Goal: Complete application form: Complete application form

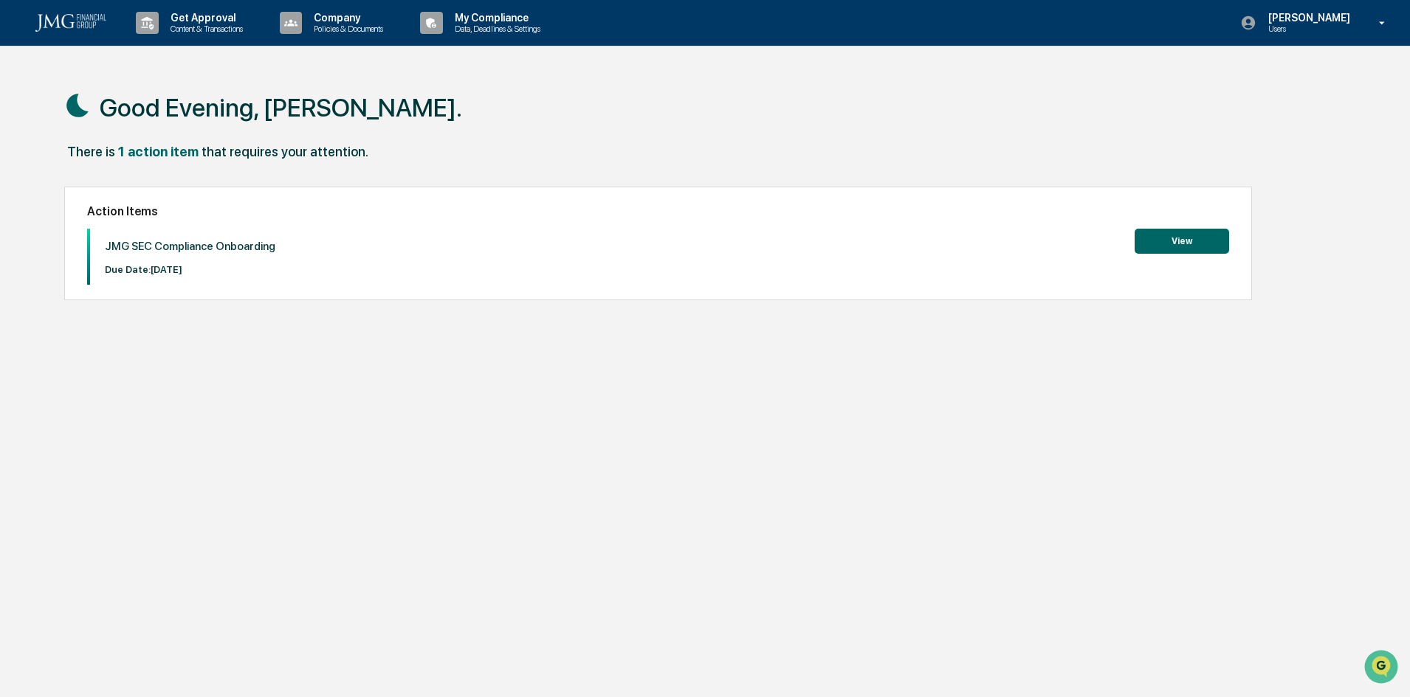
click at [1202, 241] on button "View" at bounding box center [1181, 241] width 94 height 25
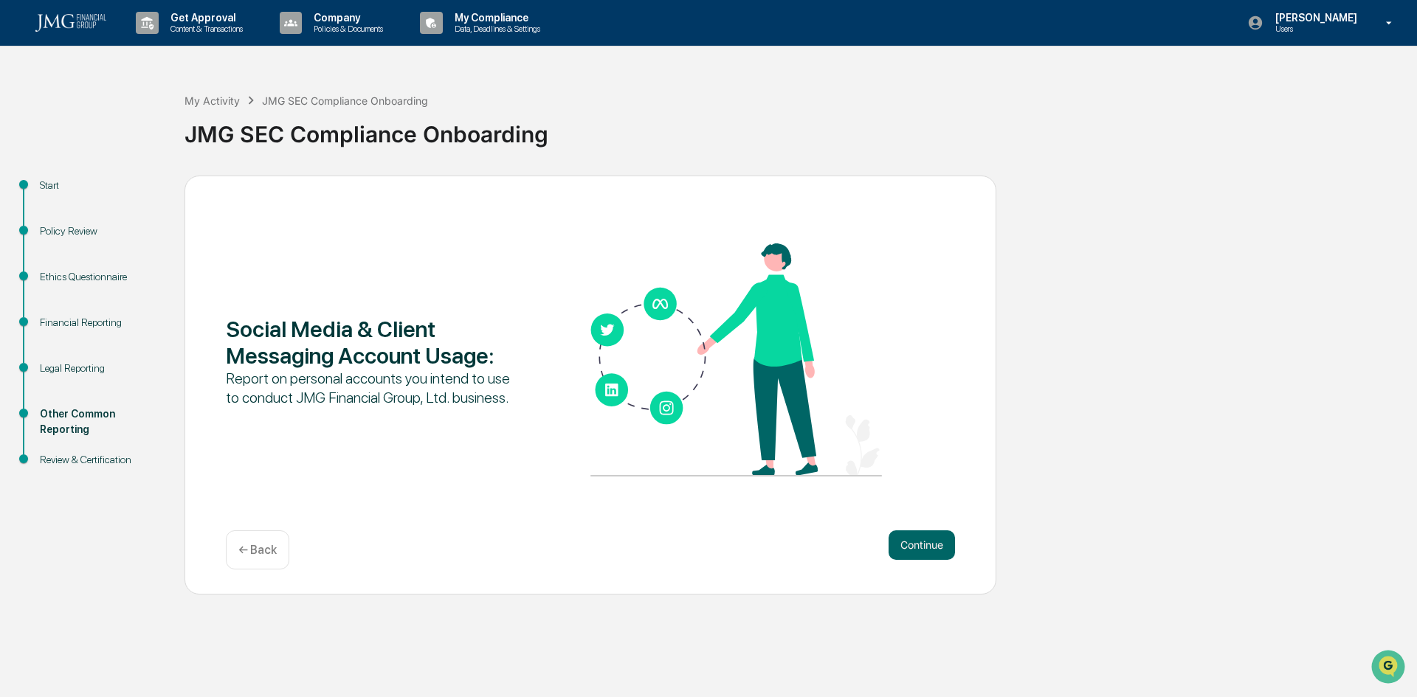
click at [100, 277] on div "Ethics Questionnaire" at bounding box center [100, 276] width 121 height 15
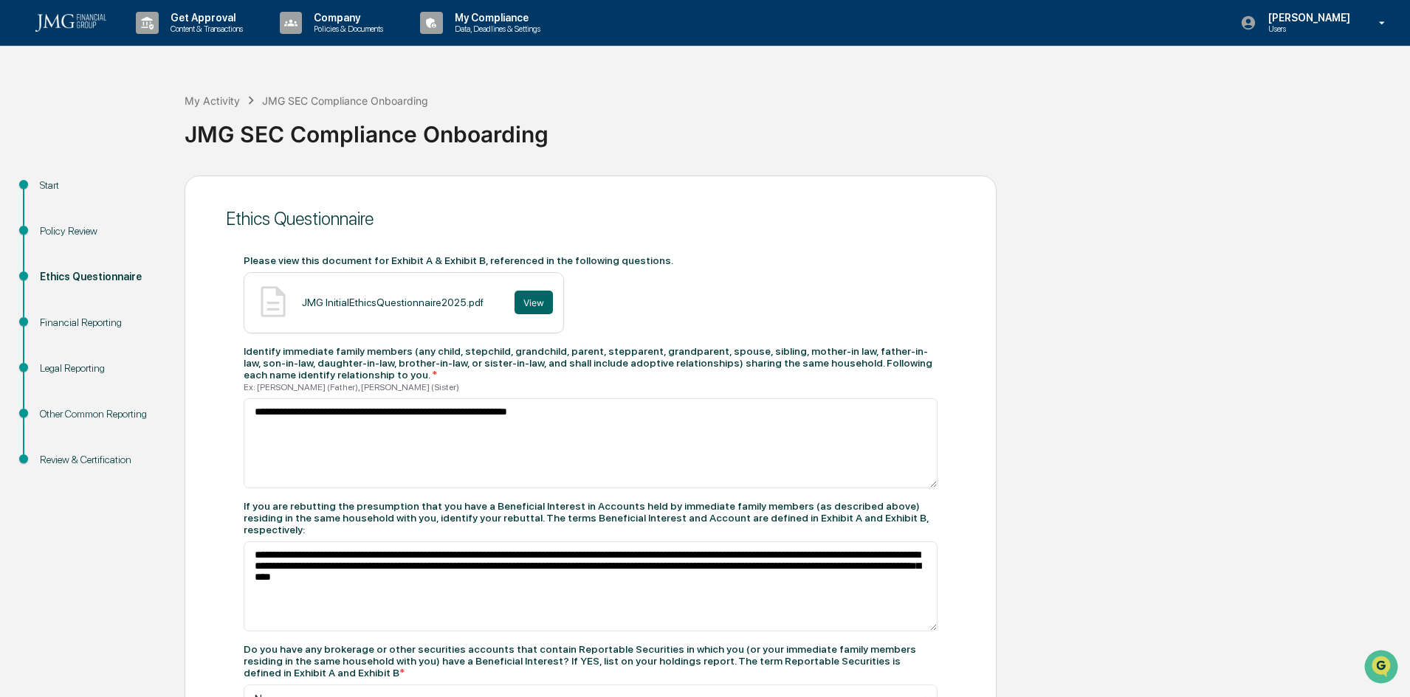
click at [87, 317] on div "Financial Reporting" at bounding box center [100, 322] width 121 height 15
click at [75, 320] on div "Financial Reporting" at bounding box center [100, 322] width 121 height 15
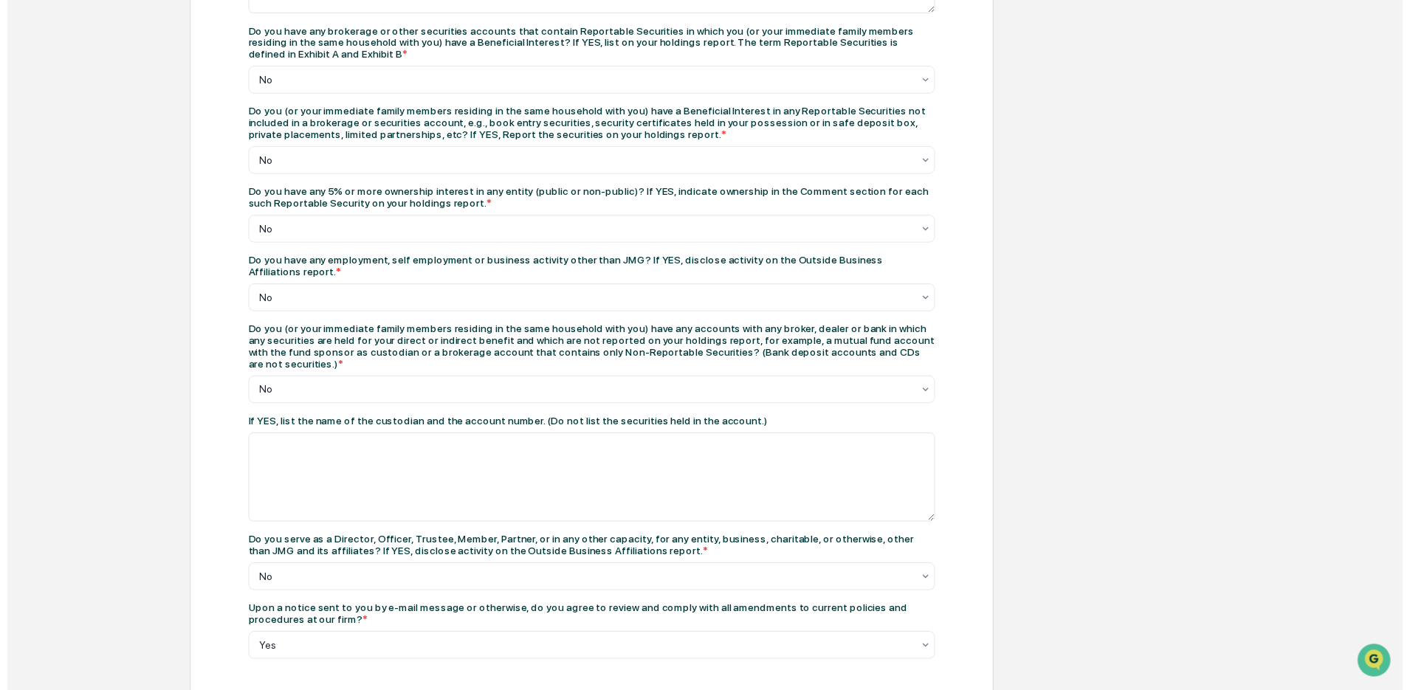
scroll to position [635, 0]
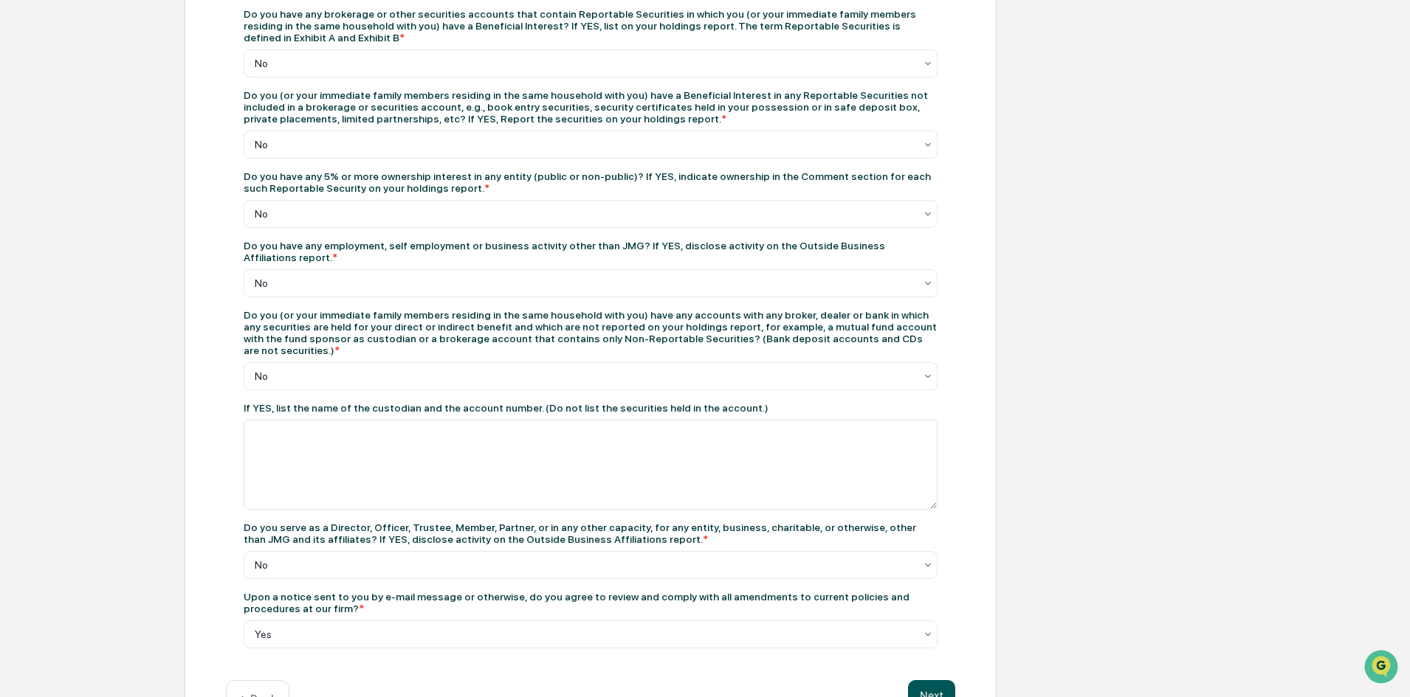
click at [933, 680] on button "Next" at bounding box center [931, 695] width 47 height 30
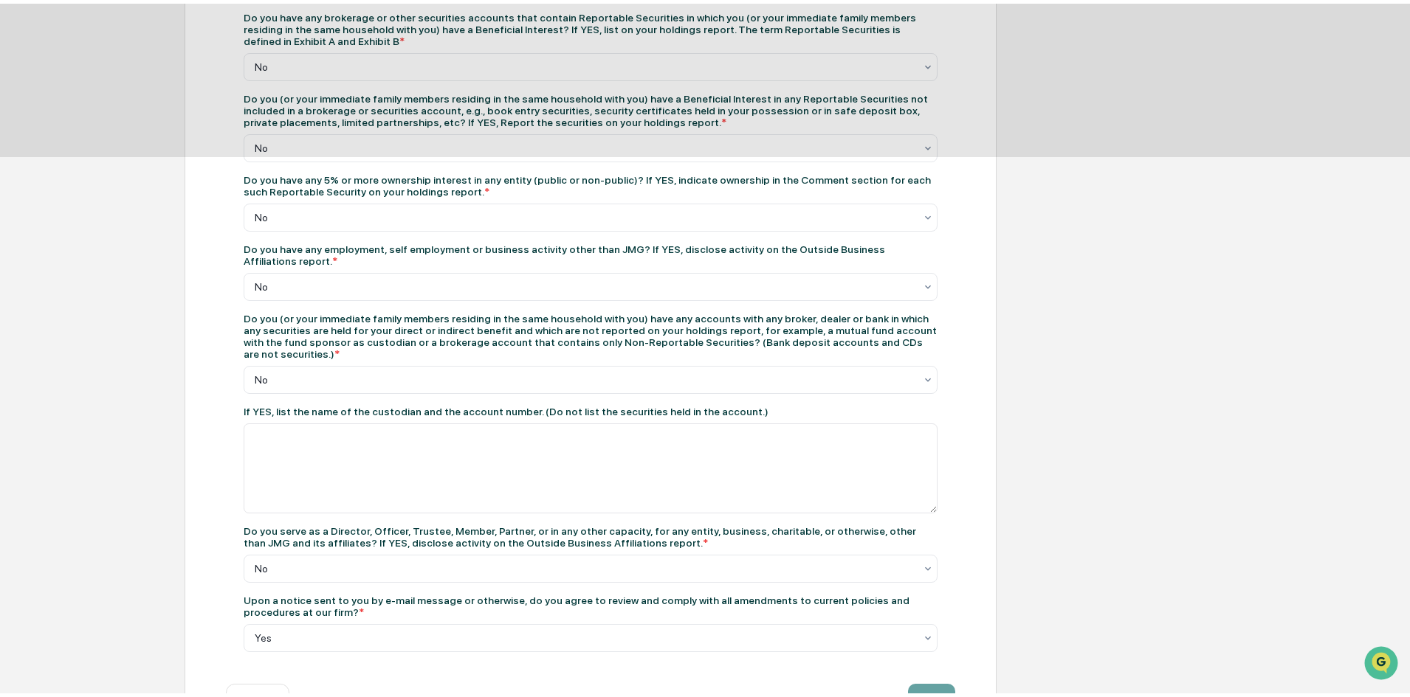
scroll to position [0, 0]
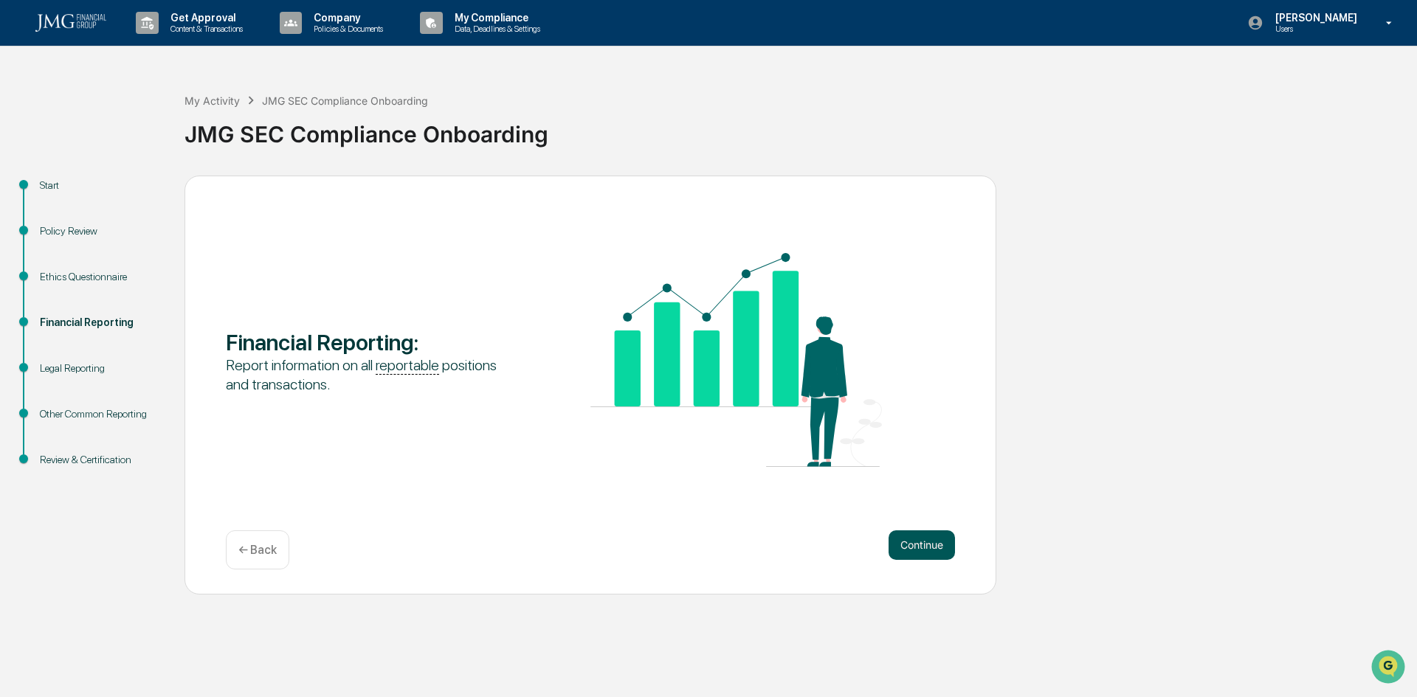
click at [927, 538] on button "Continue" at bounding box center [922, 546] width 66 height 30
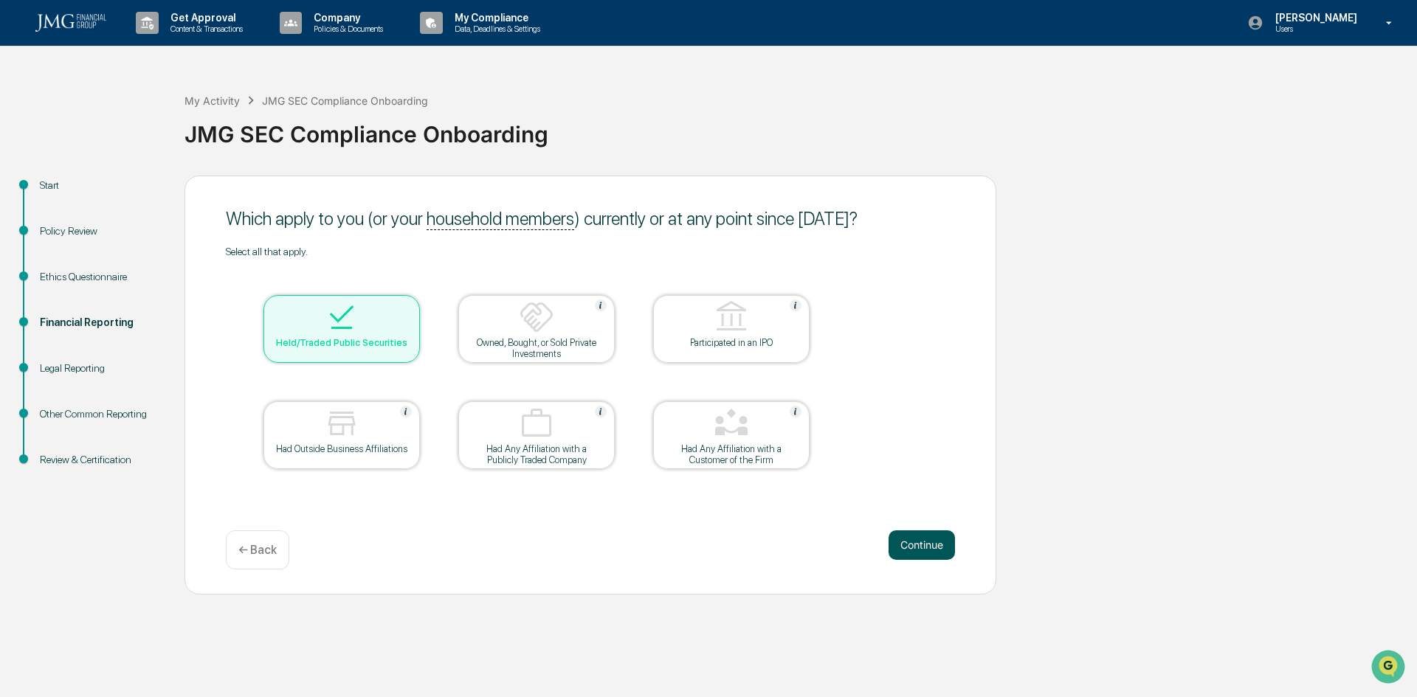
click at [915, 538] on button "Continue" at bounding box center [922, 546] width 66 height 30
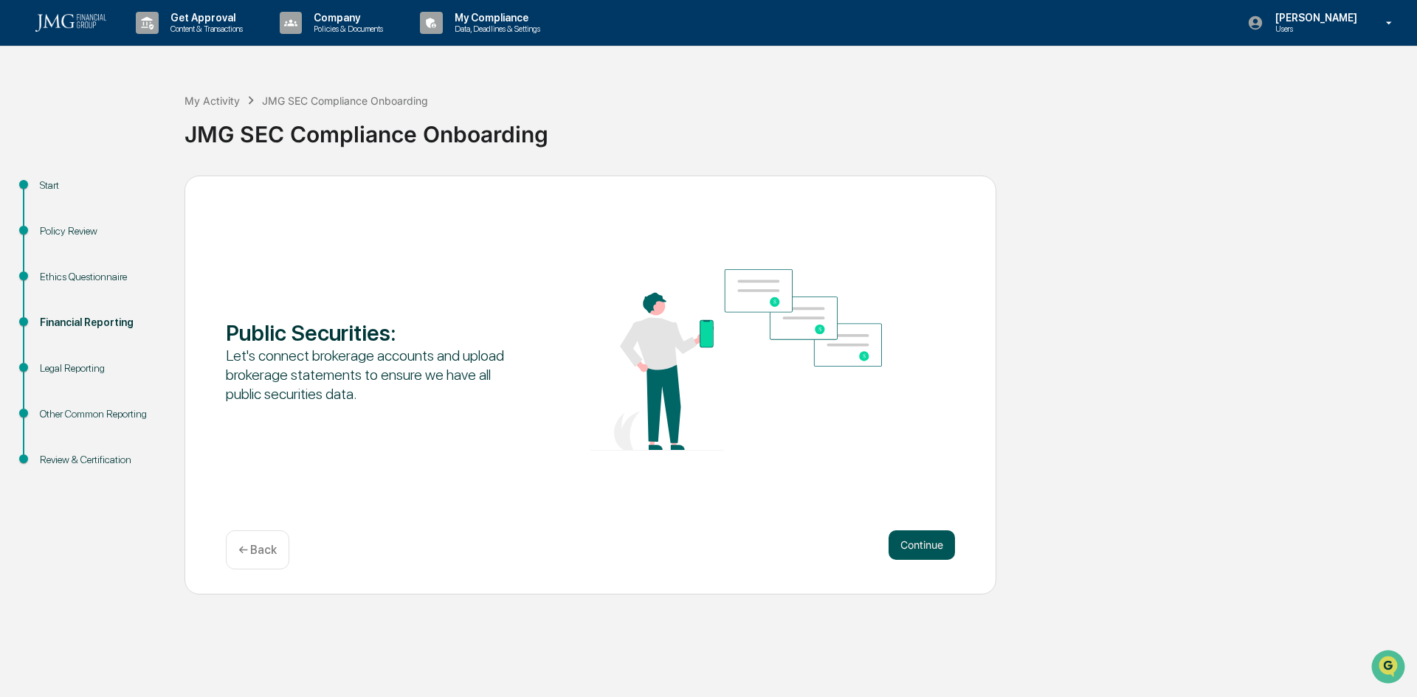
click at [937, 545] on button "Continue" at bounding box center [922, 546] width 66 height 30
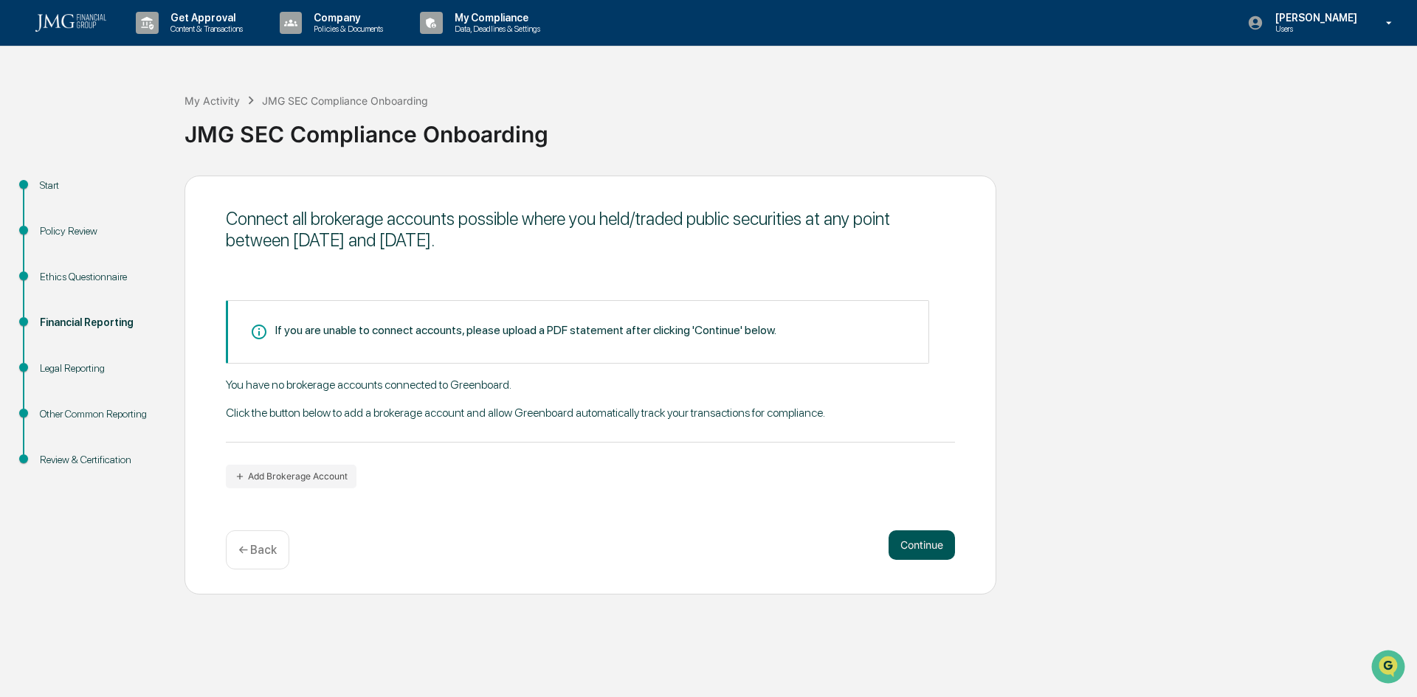
click at [901, 545] on button "Continue" at bounding box center [922, 546] width 66 height 30
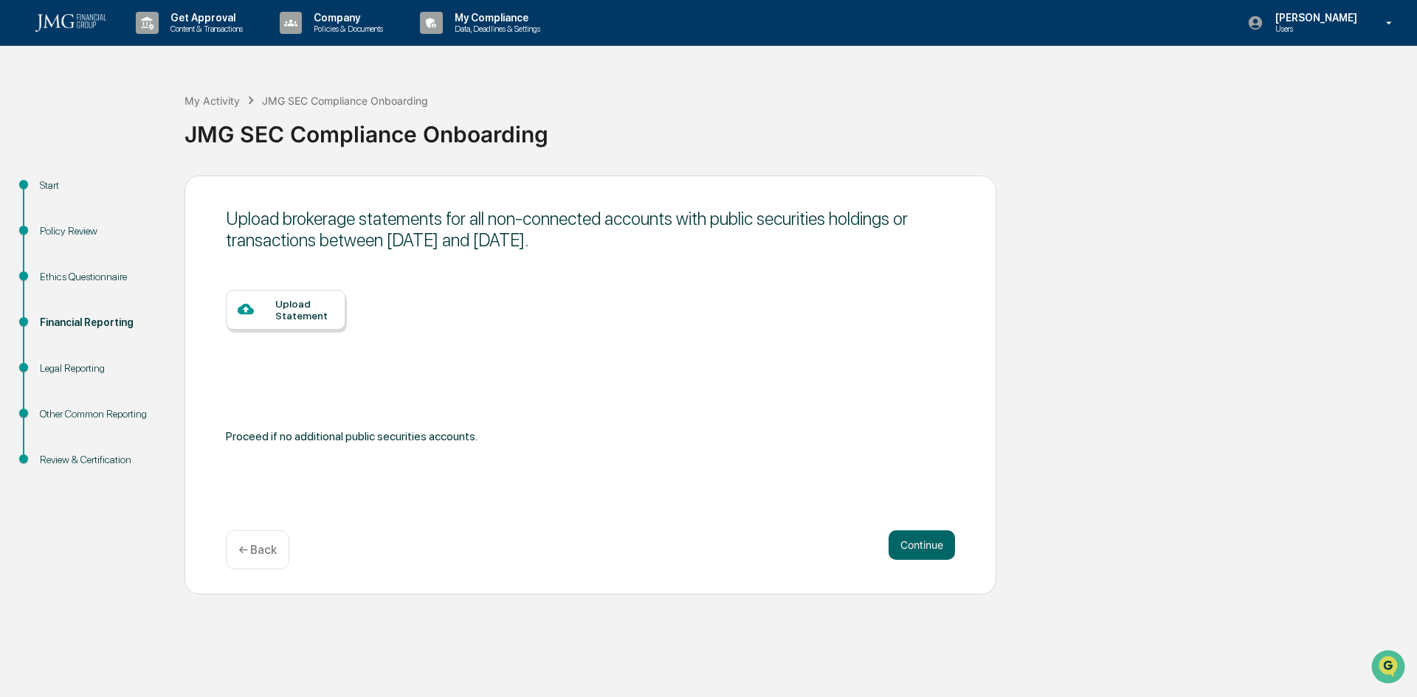
click at [325, 320] on div "Upload Statement" at bounding box center [304, 310] width 58 height 24
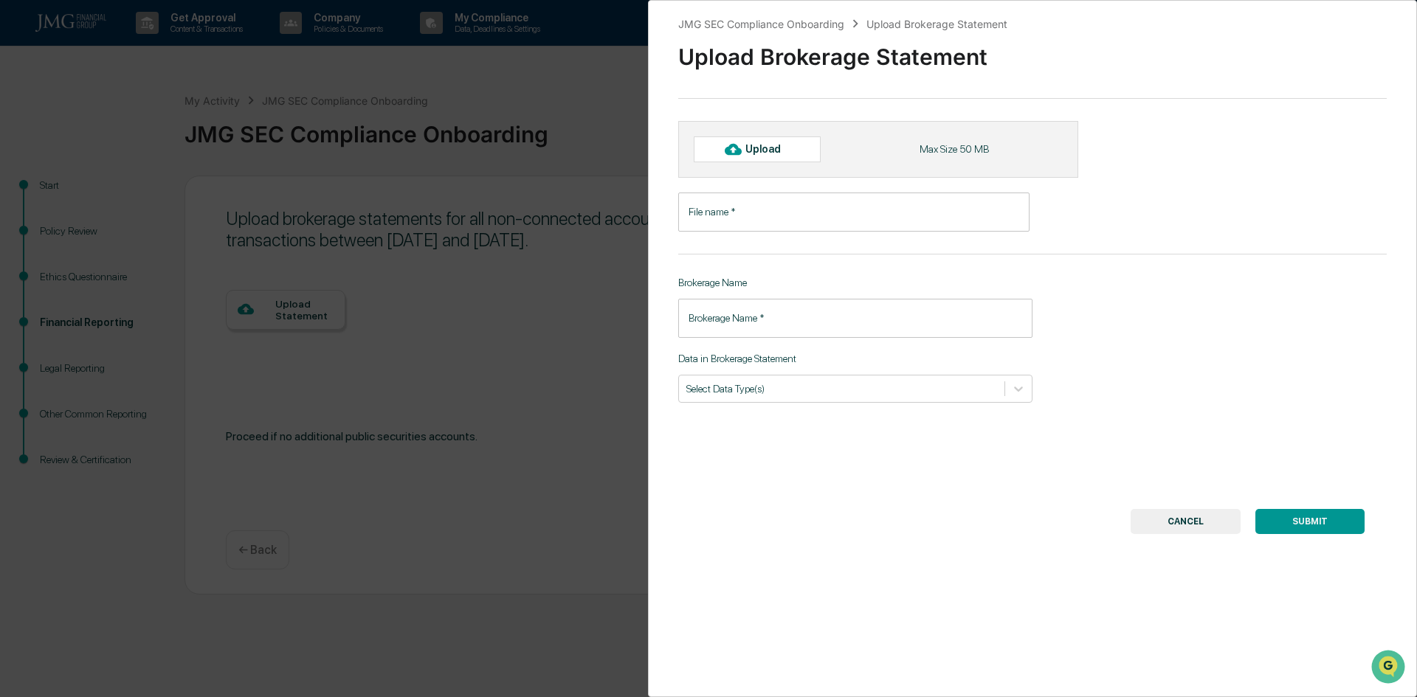
click at [740, 207] on input "File name   *" at bounding box center [853, 212] width 351 height 39
click at [740, 315] on input "Brokerage Name   *" at bounding box center [855, 318] width 354 height 39
click at [770, 156] on div "Upload" at bounding box center [757, 149] width 127 height 25
type input "**********"
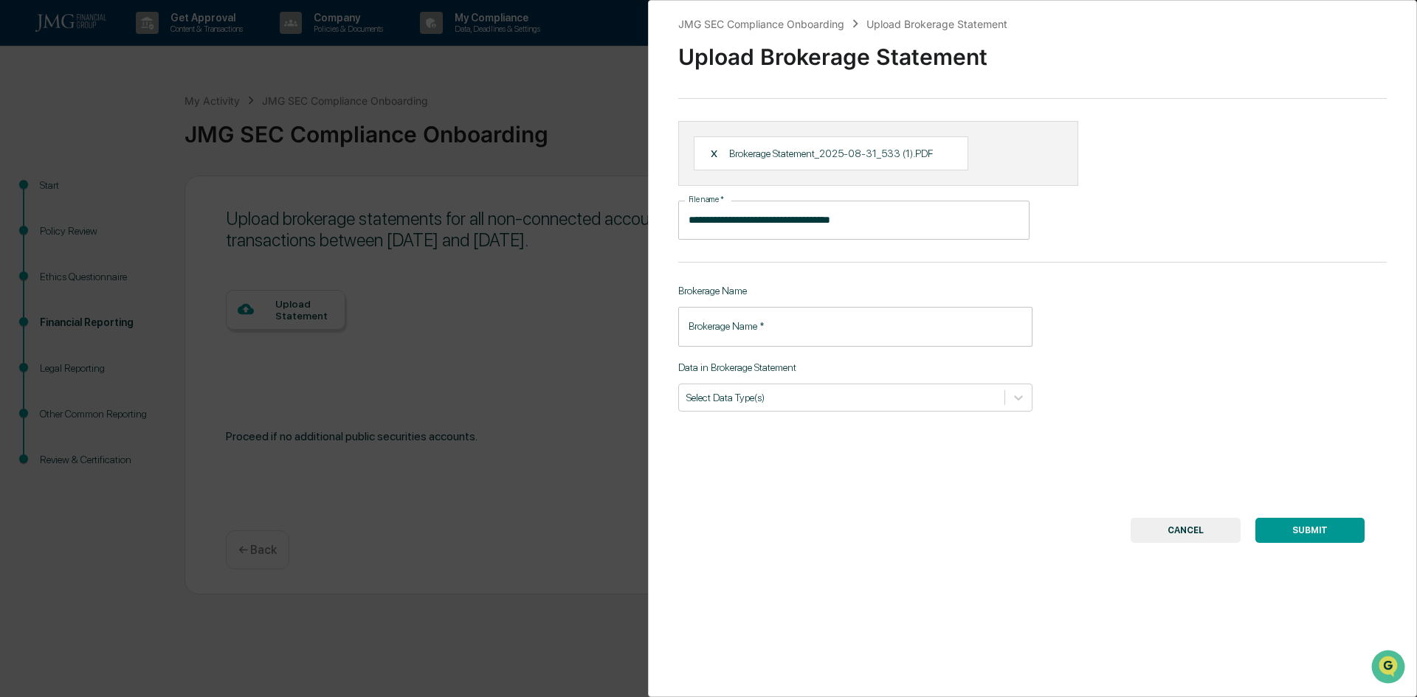
click at [769, 334] on input "Brokerage Name   *" at bounding box center [855, 326] width 354 height 39
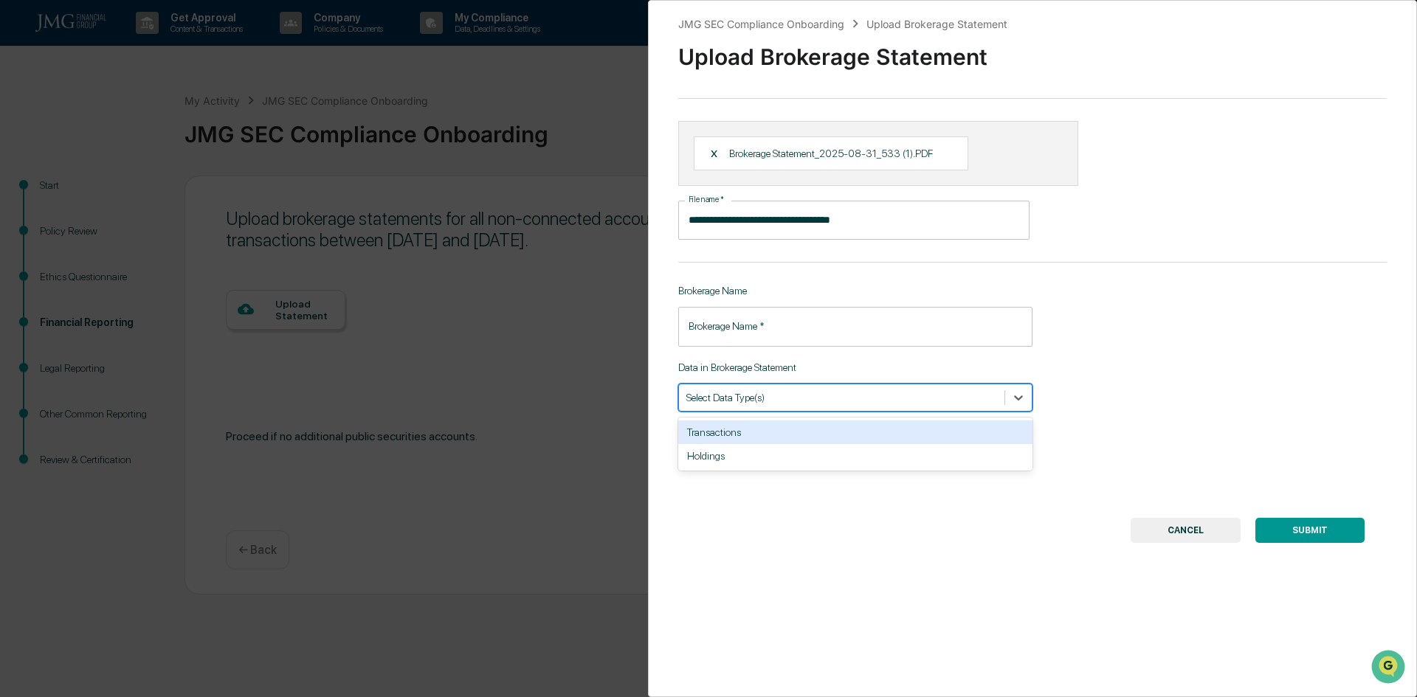
click at [770, 395] on div at bounding box center [841, 397] width 311 height 14
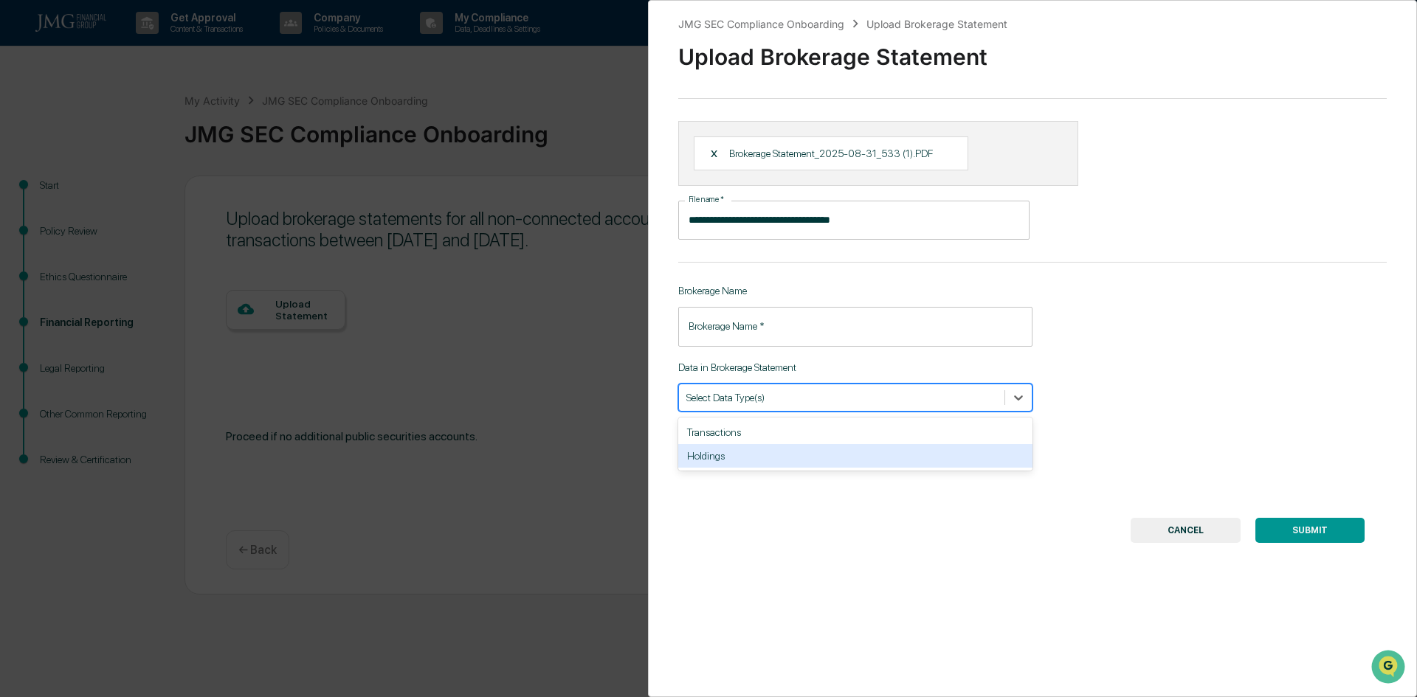
click at [739, 451] on div "Holdings" at bounding box center [855, 456] width 354 height 24
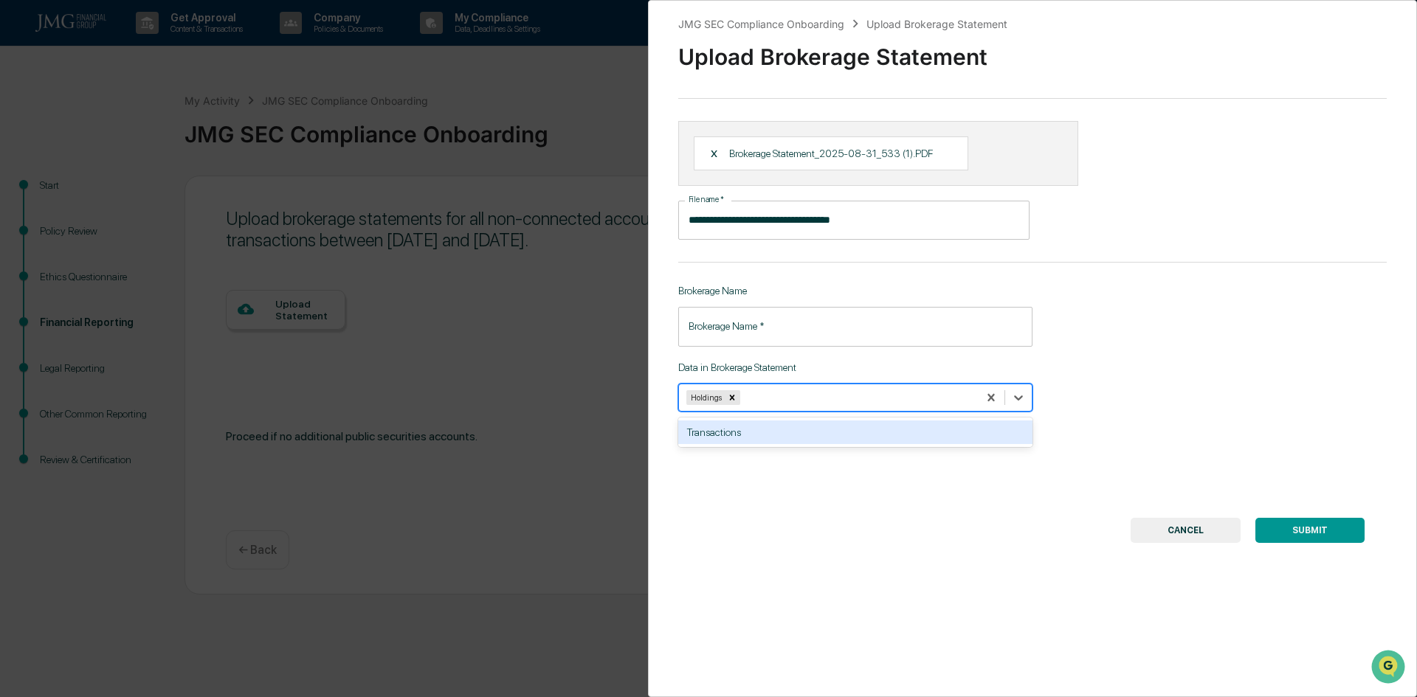
click at [733, 322] on input "Brokerage Name   *" at bounding box center [855, 326] width 354 height 39
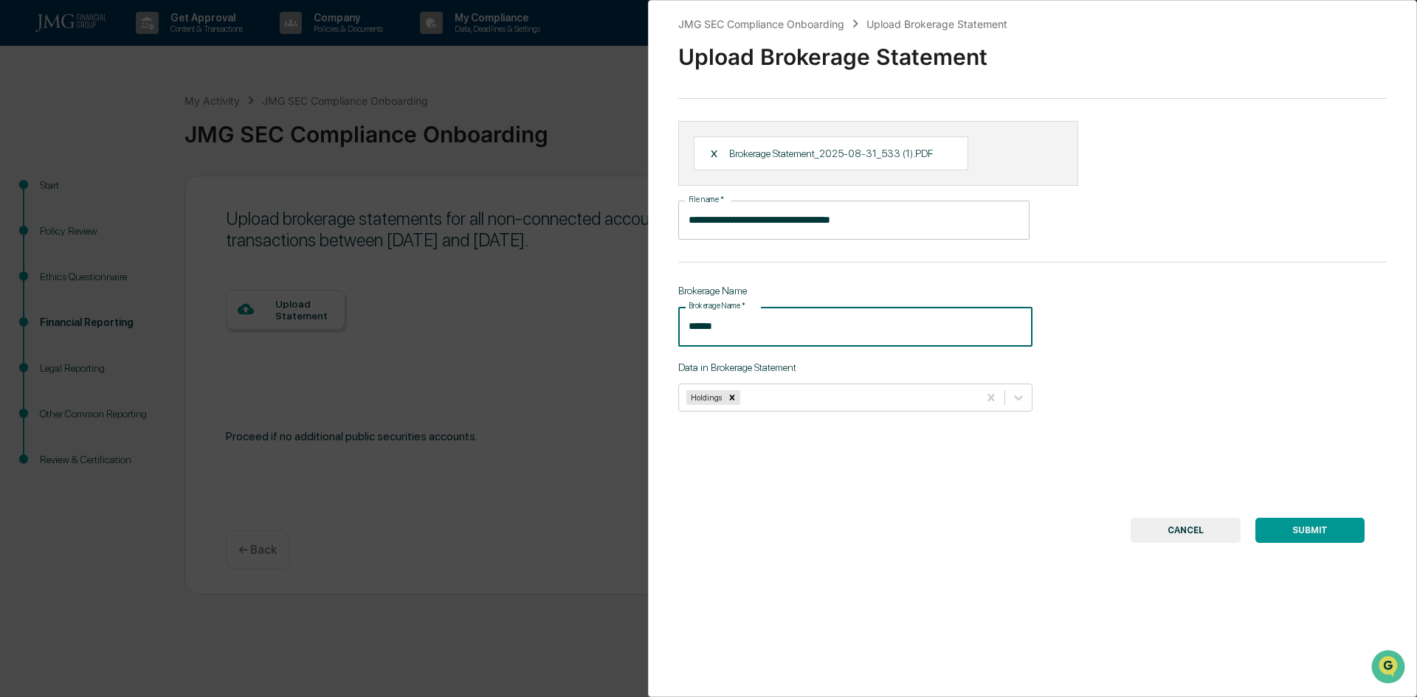
type input "******"
click at [924, 505] on div "**********" at bounding box center [1032, 348] width 769 height 697
click at [737, 396] on div "Remove Holdings" at bounding box center [732, 397] width 16 height 15
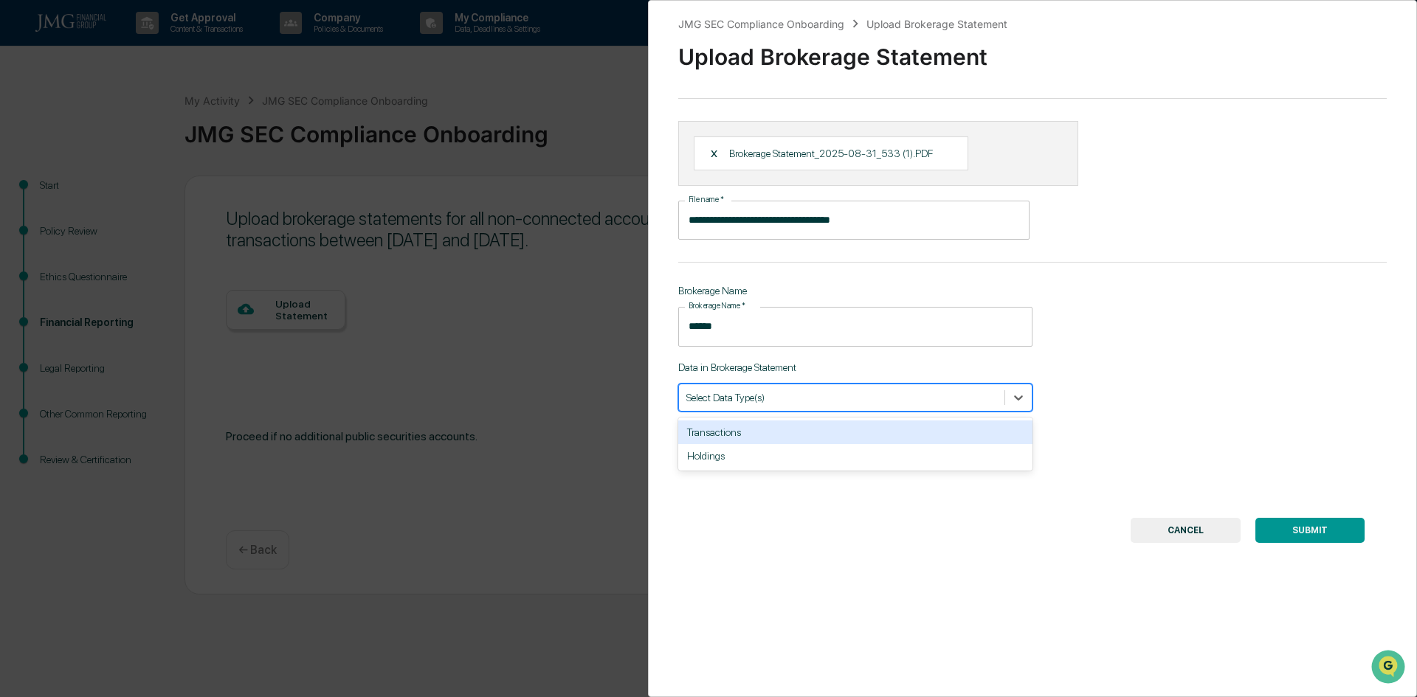
click at [728, 396] on div at bounding box center [841, 397] width 311 height 14
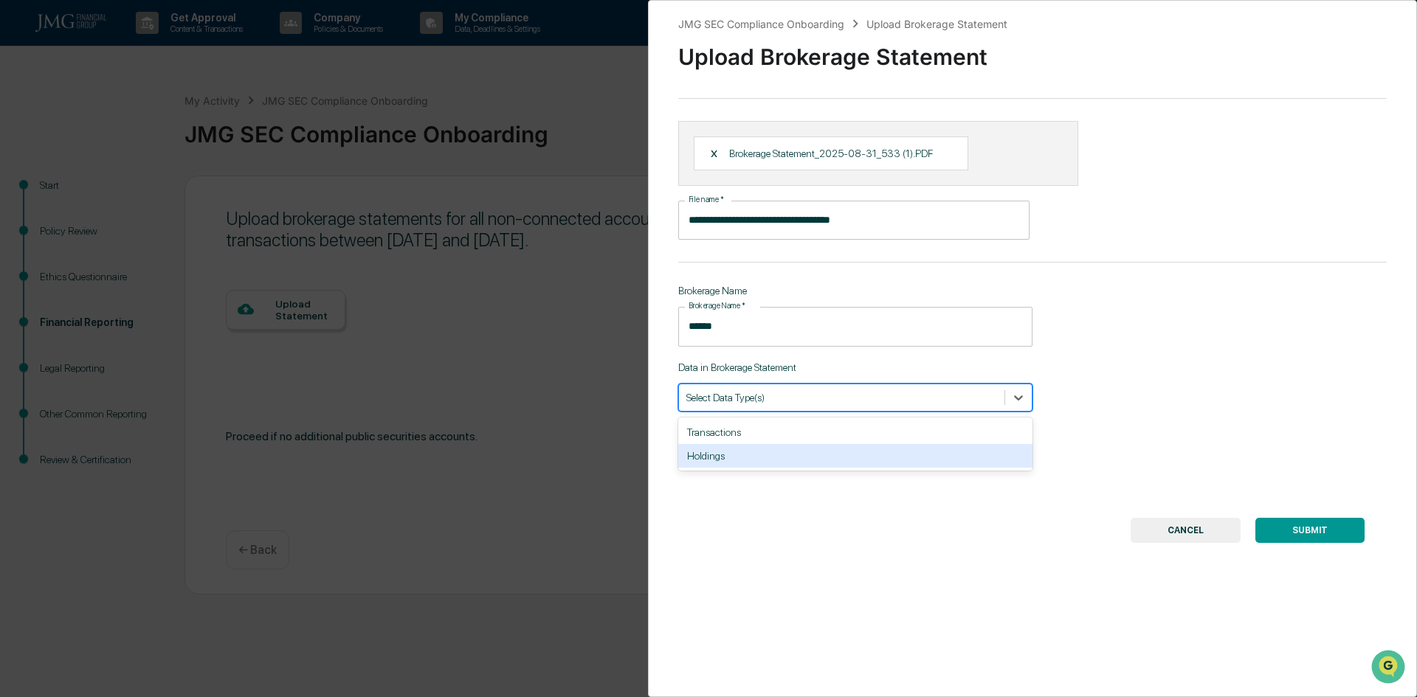
click at [737, 457] on div "Holdings" at bounding box center [855, 456] width 354 height 24
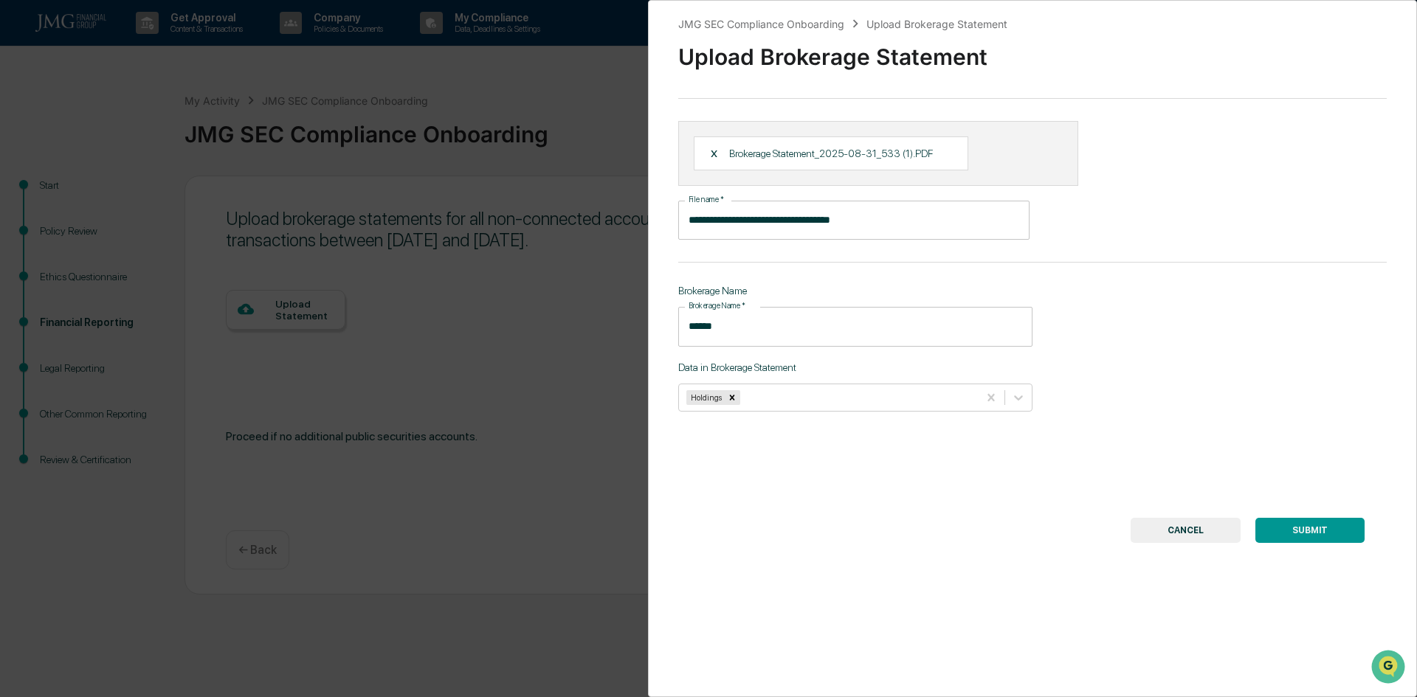
click at [1325, 534] on button "SUBMIT" at bounding box center [1309, 530] width 109 height 25
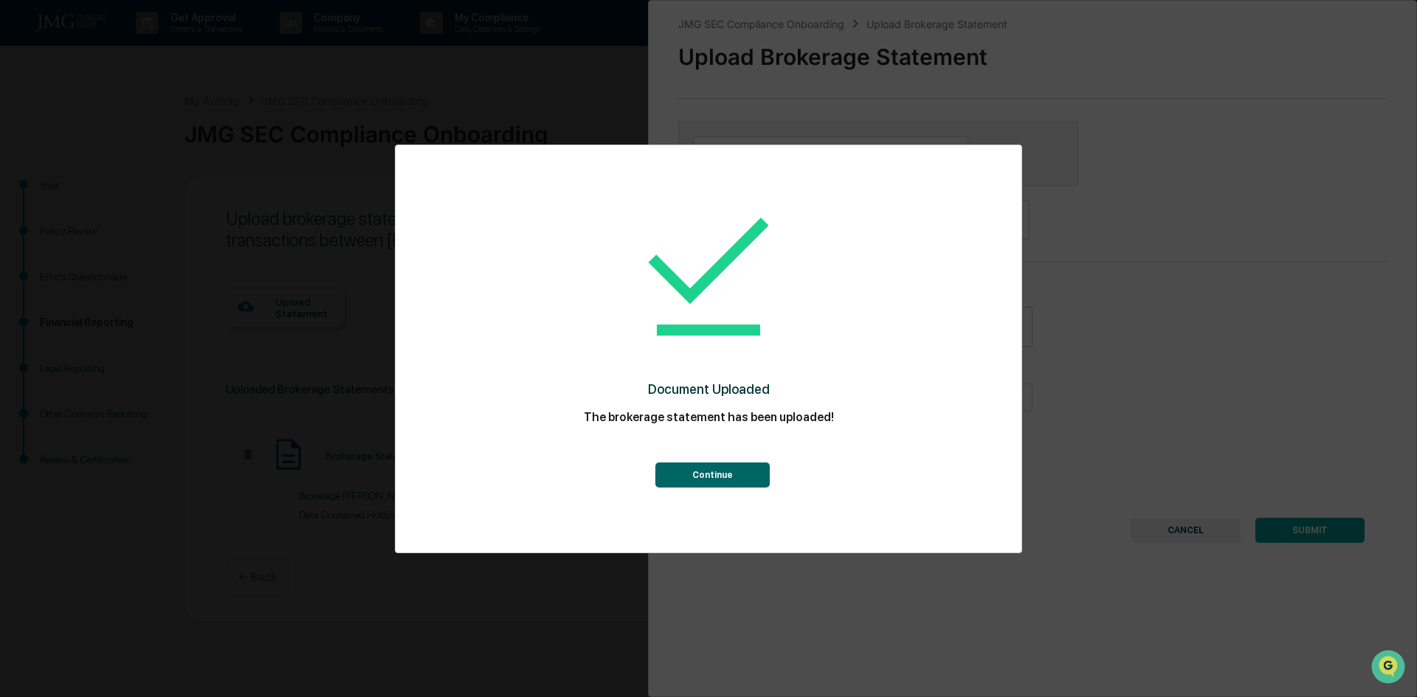
click at [723, 475] on button "Continue" at bounding box center [712, 475] width 114 height 25
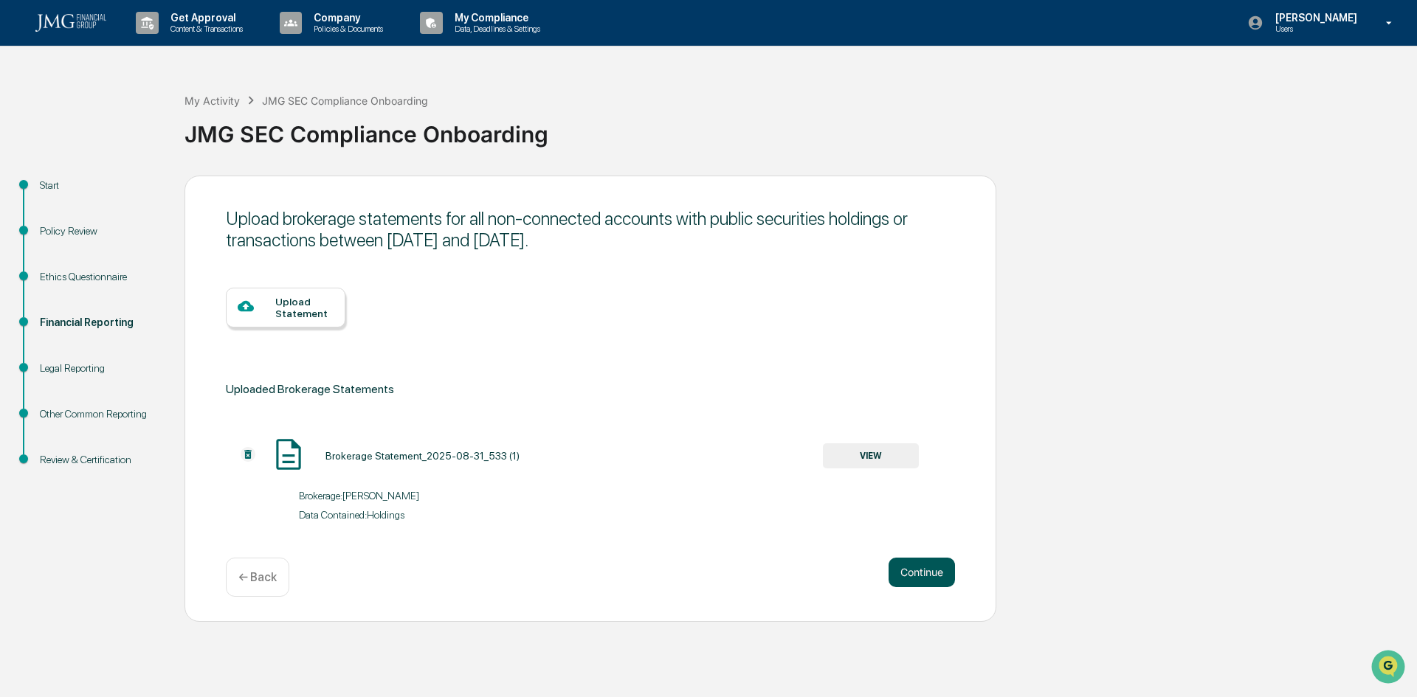
click at [917, 568] on button "Continue" at bounding box center [922, 573] width 66 height 30
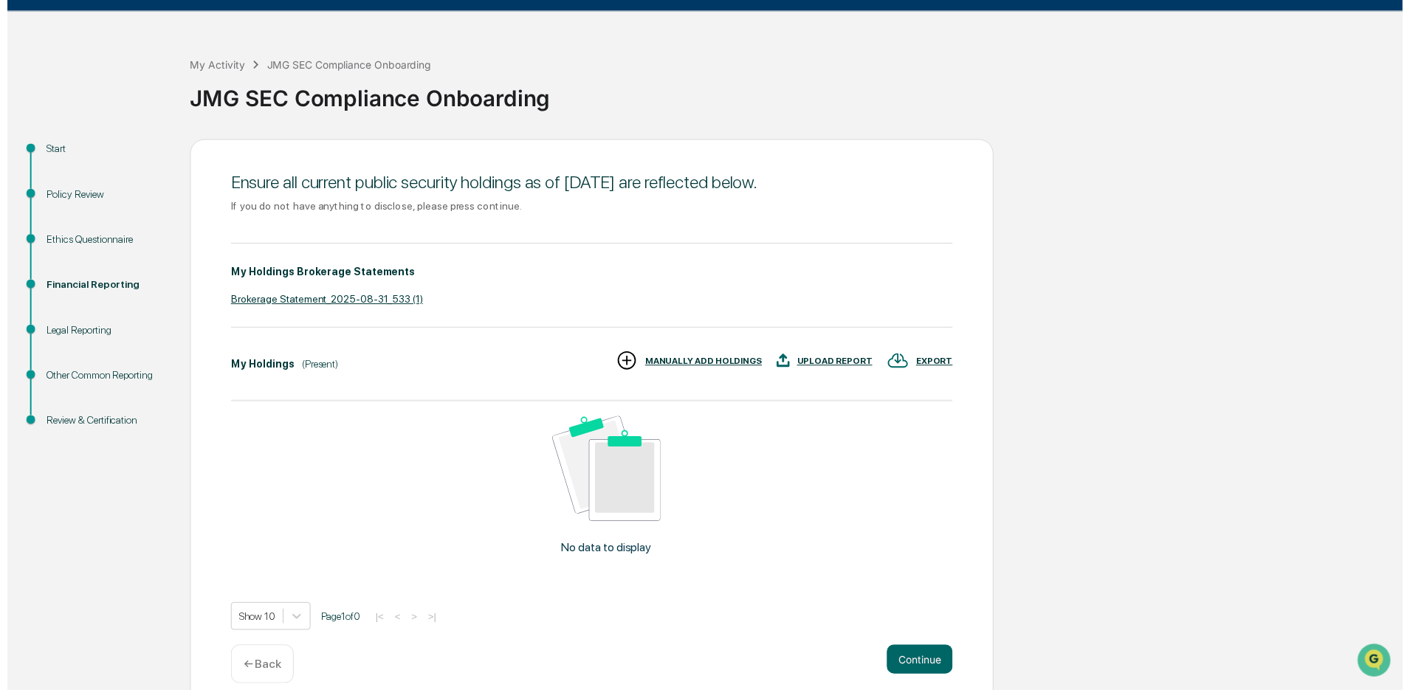
scroll to position [53, 0]
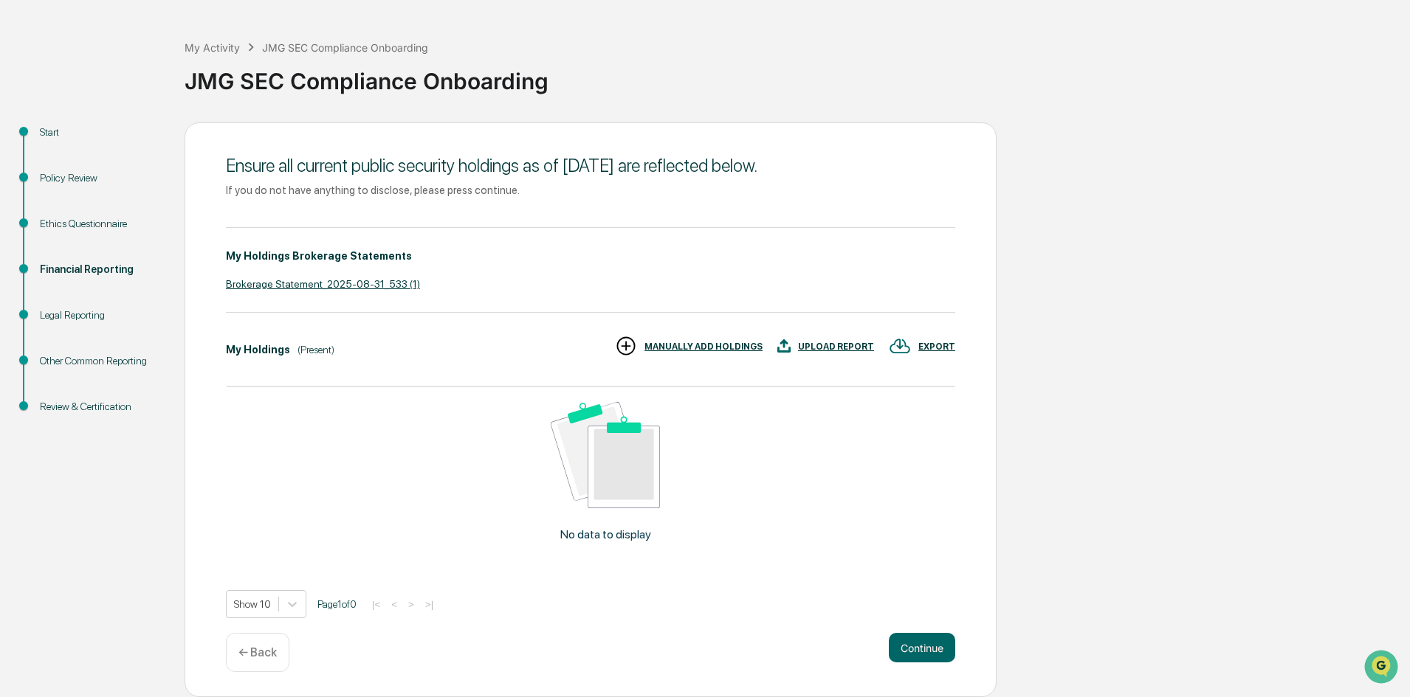
click at [839, 345] on div "UPLOAD REPORT" at bounding box center [836, 347] width 76 height 10
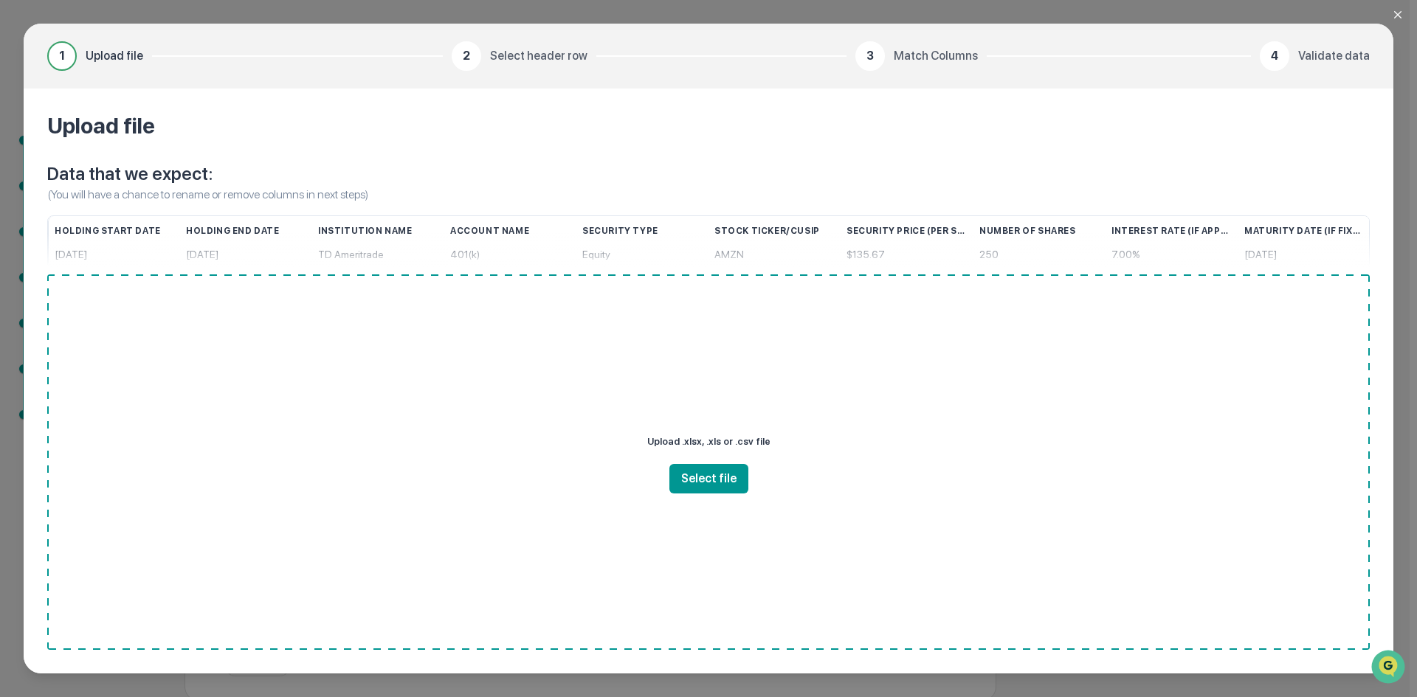
click at [1396, 20] on icon "Close modal" at bounding box center [1398, 15] width 12 height 12
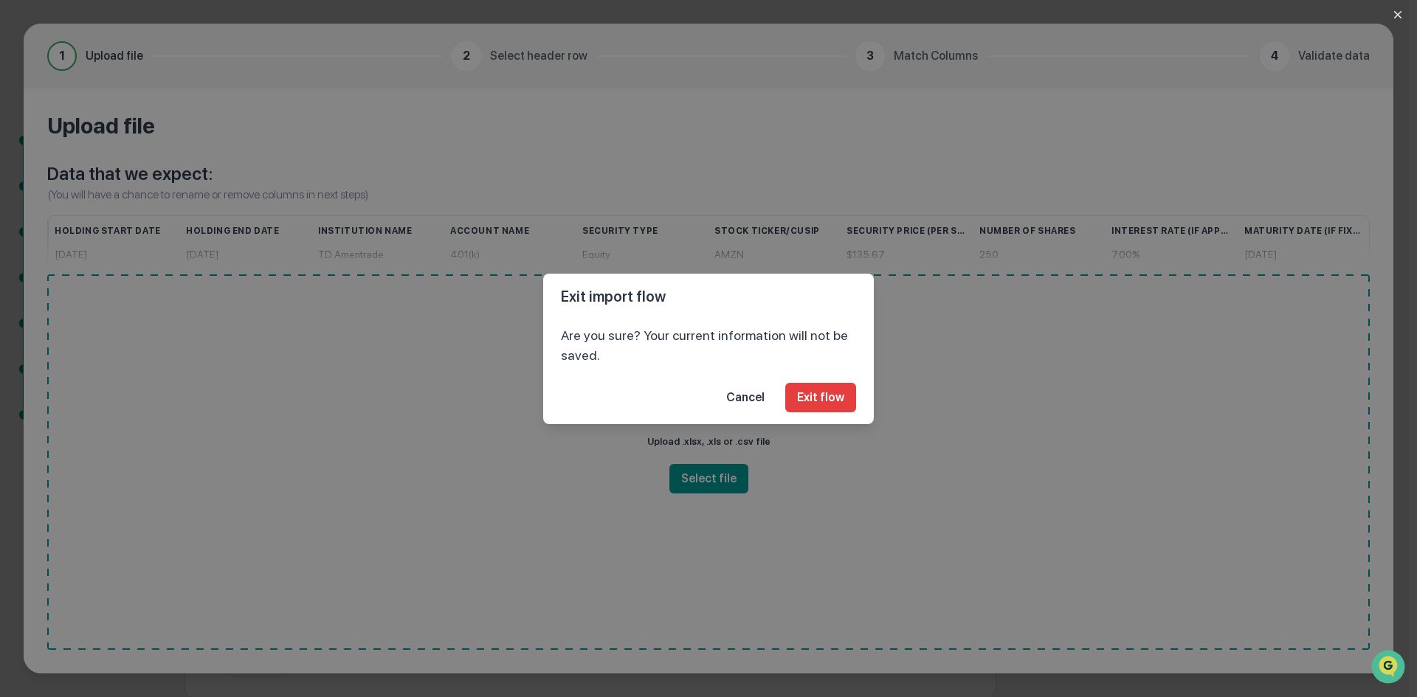
click at [754, 399] on button "Cancel" at bounding box center [745, 398] width 62 height 30
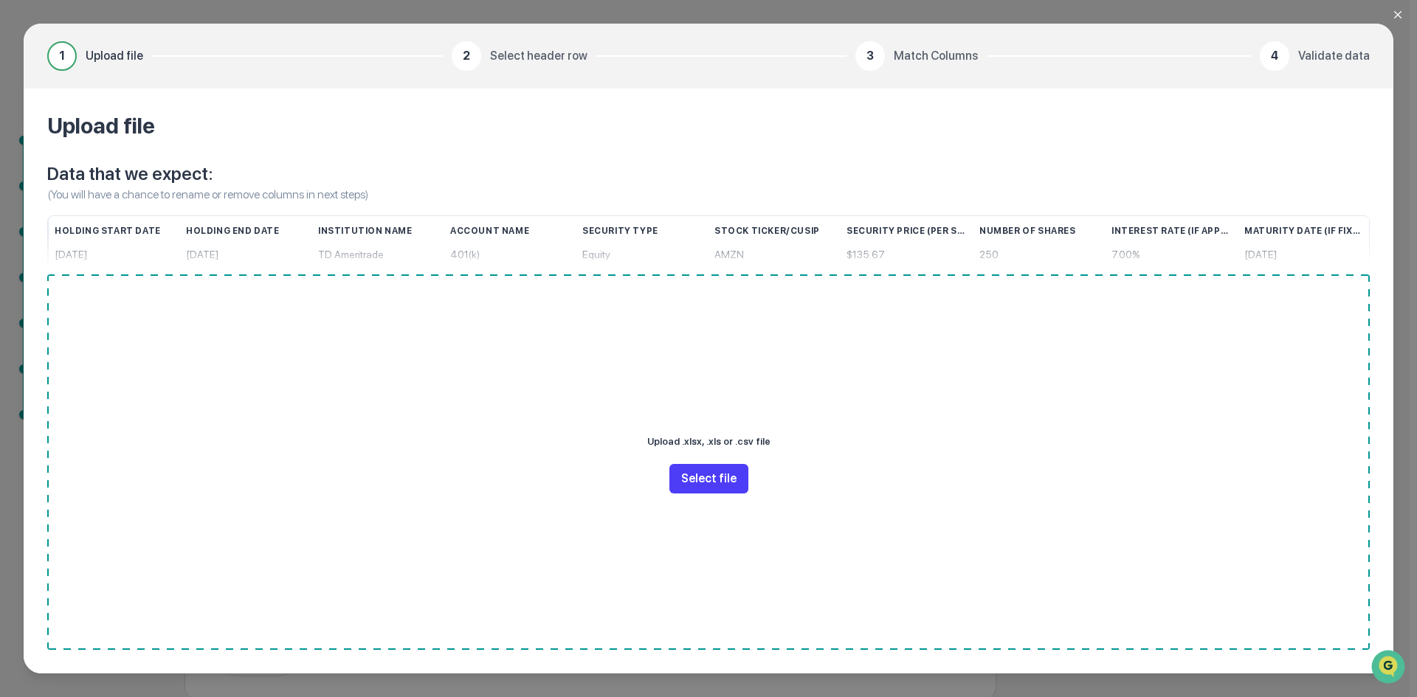
click at [714, 478] on button "Select file" at bounding box center [708, 479] width 79 height 30
click at [1396, 18] on icon "Close modal" at bounding box center [1398, 15] width 12 height 12
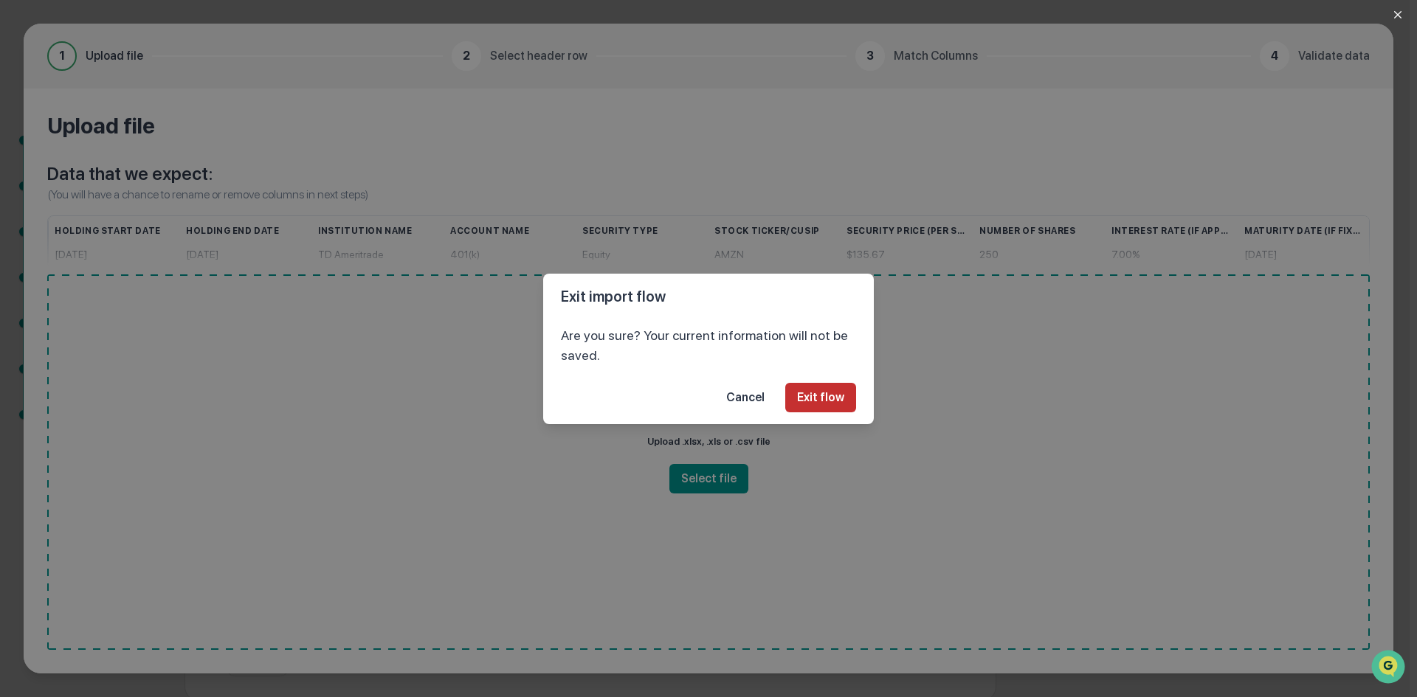
click at [838, 394] on button "Exit flow" at bounding box center [820, 398] width 71 height 30
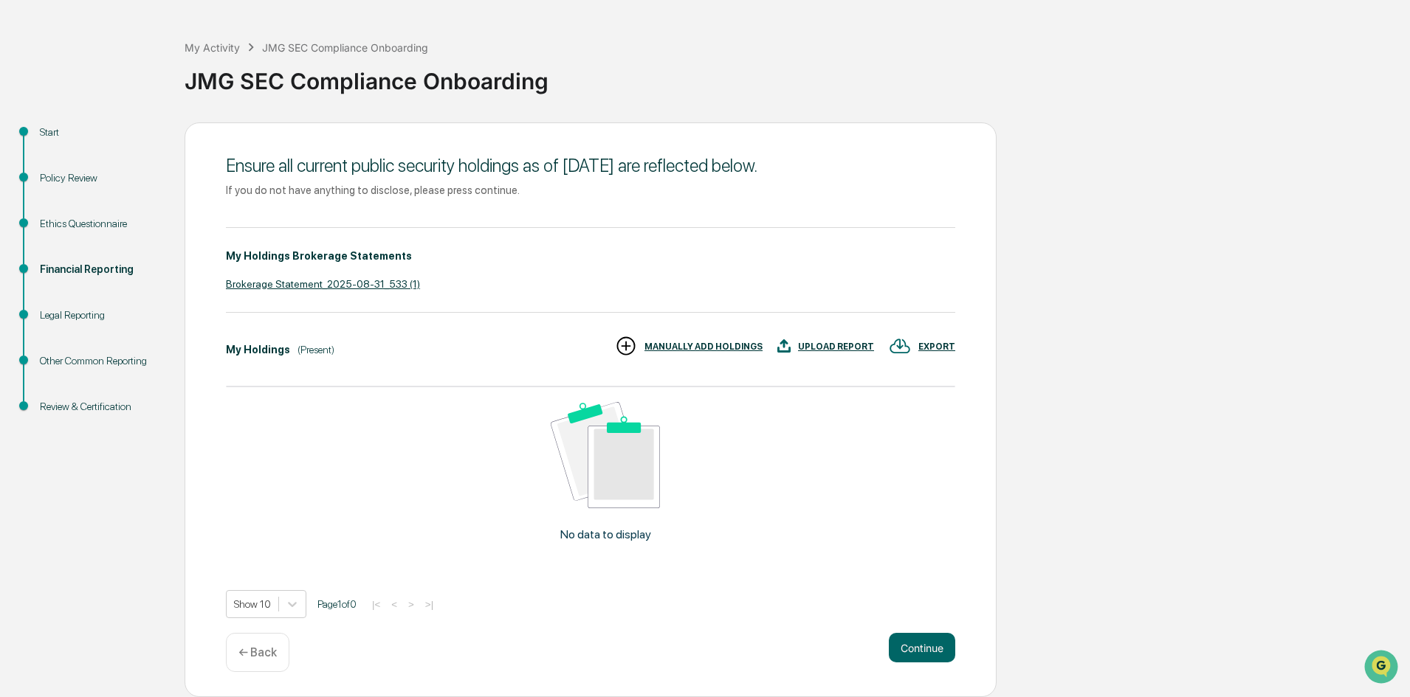
click at [275, 650] on div "← Back" at bounding box center [257, 652] width 63 height 39
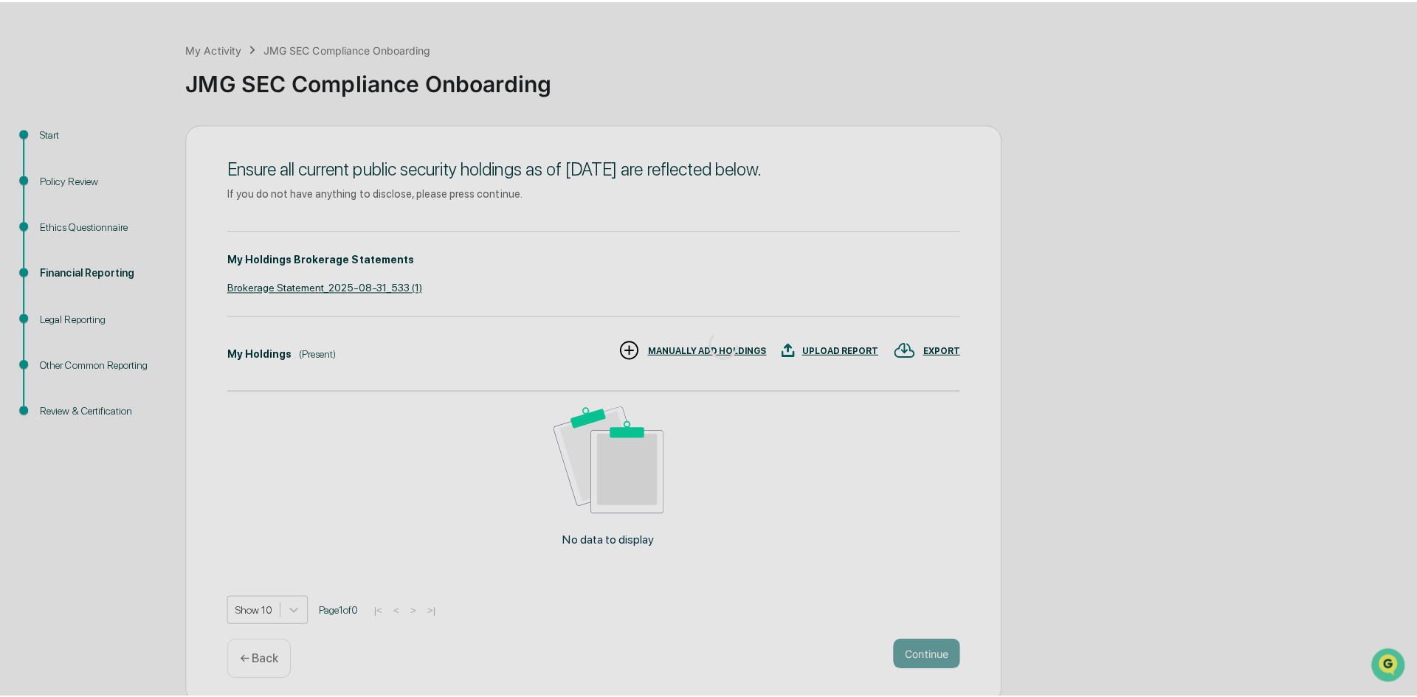
scroll to position [0, 0]
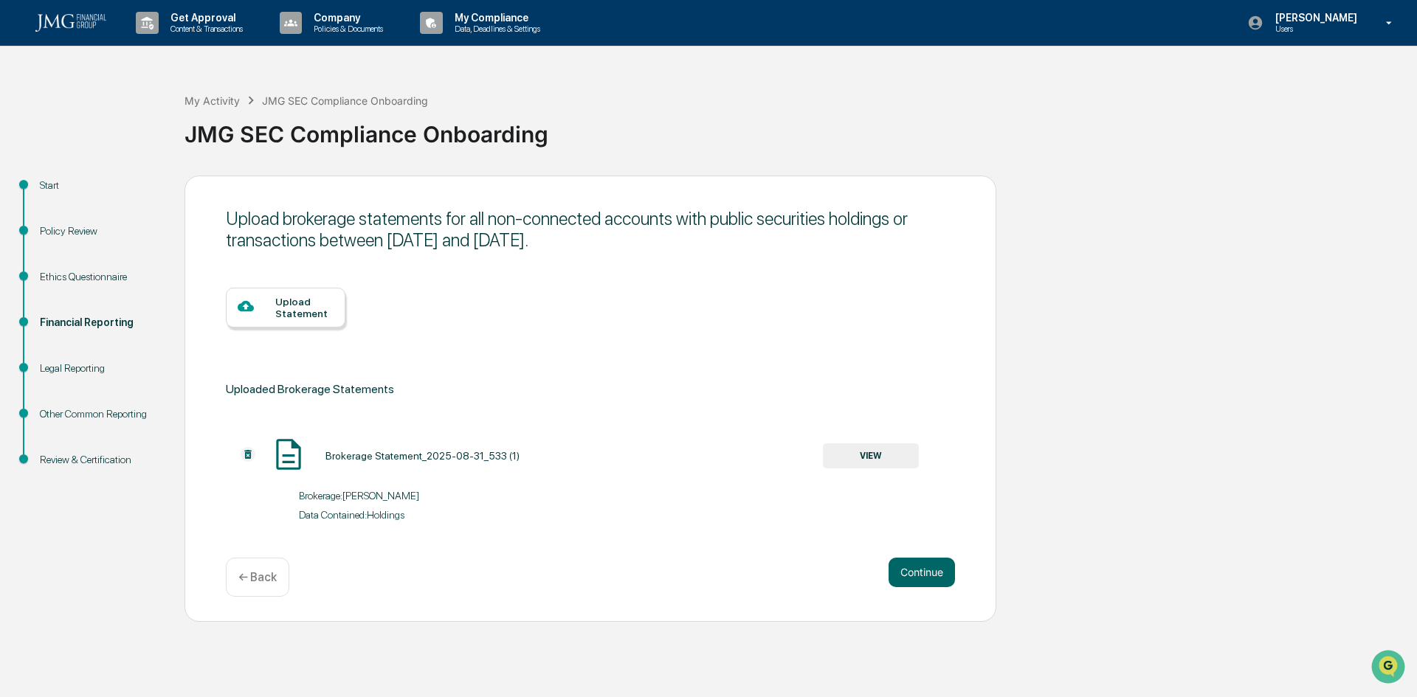
click at [248, 455] on img at bounding box center [248, 454] width 15 height 15
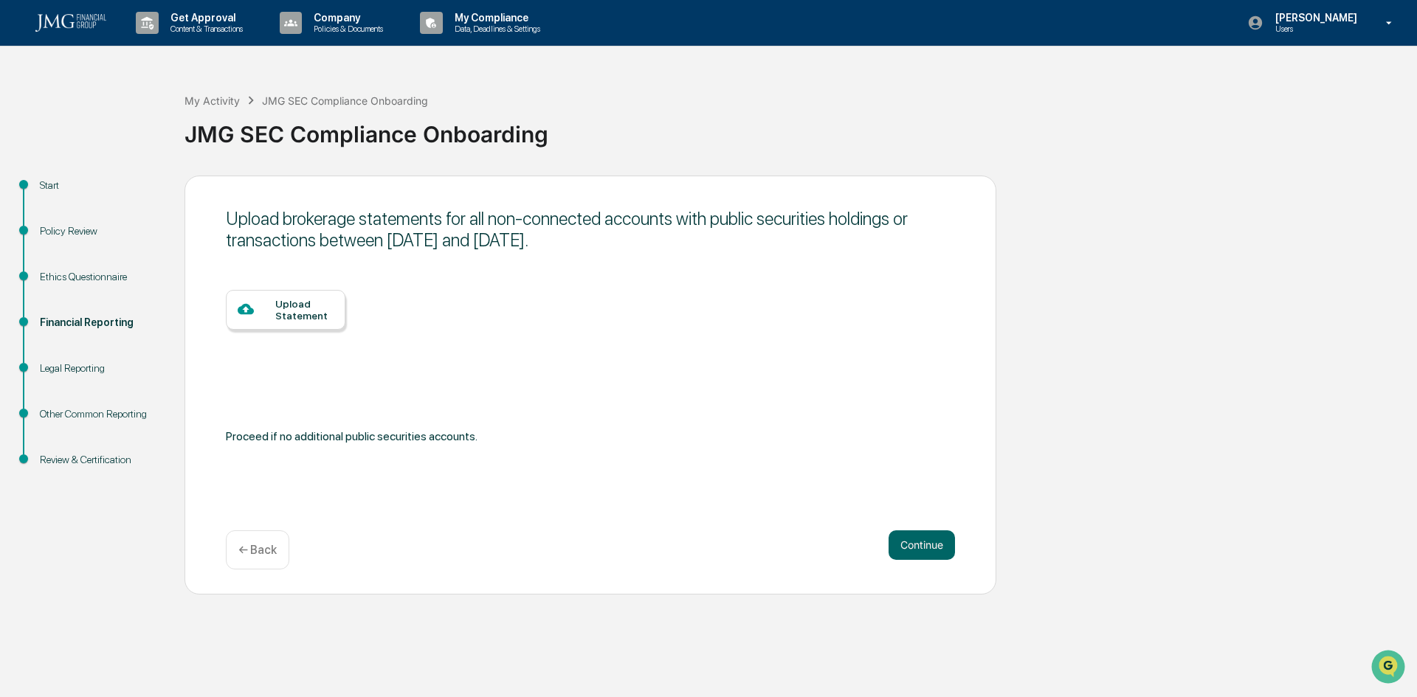
click at [254, 539] on div "← Back" at bounding box center [257, 550] width 63 height 39
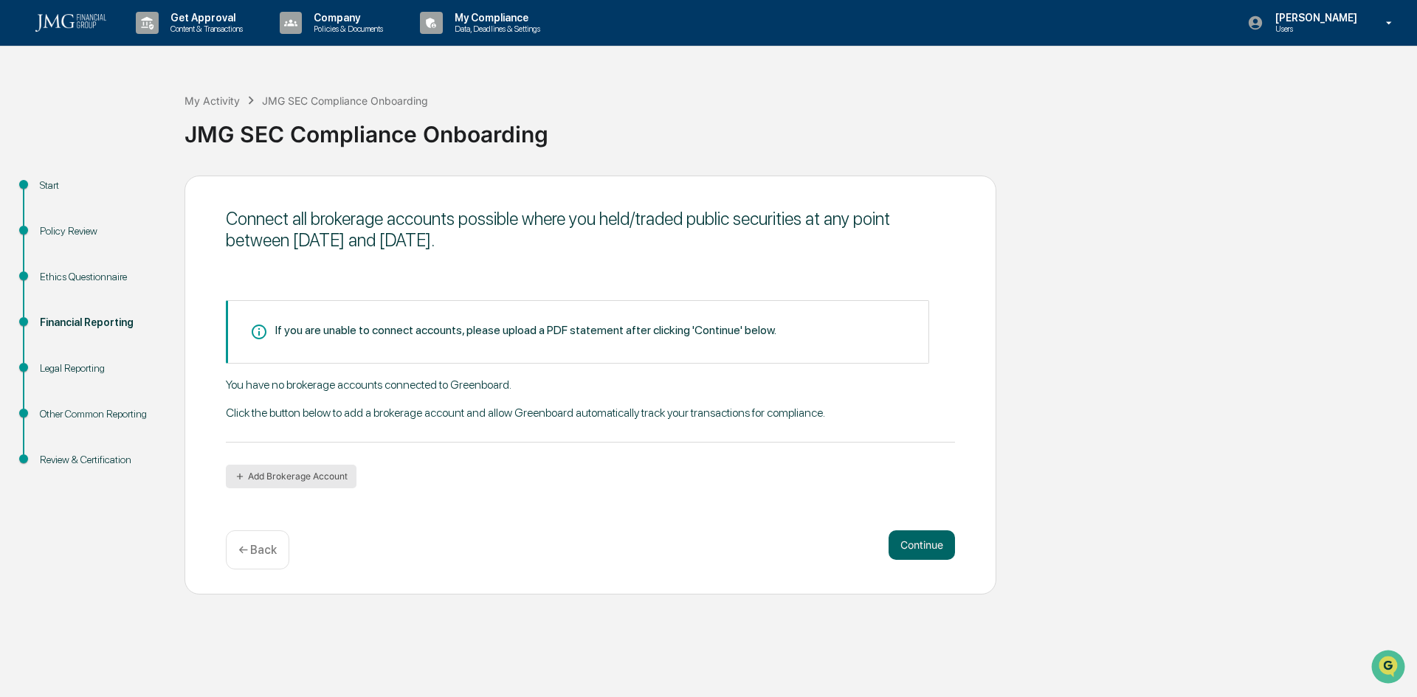
click at [289, 480] on button "Add Brokerage Account" at bounding box center [291, 477] width 131 height 24
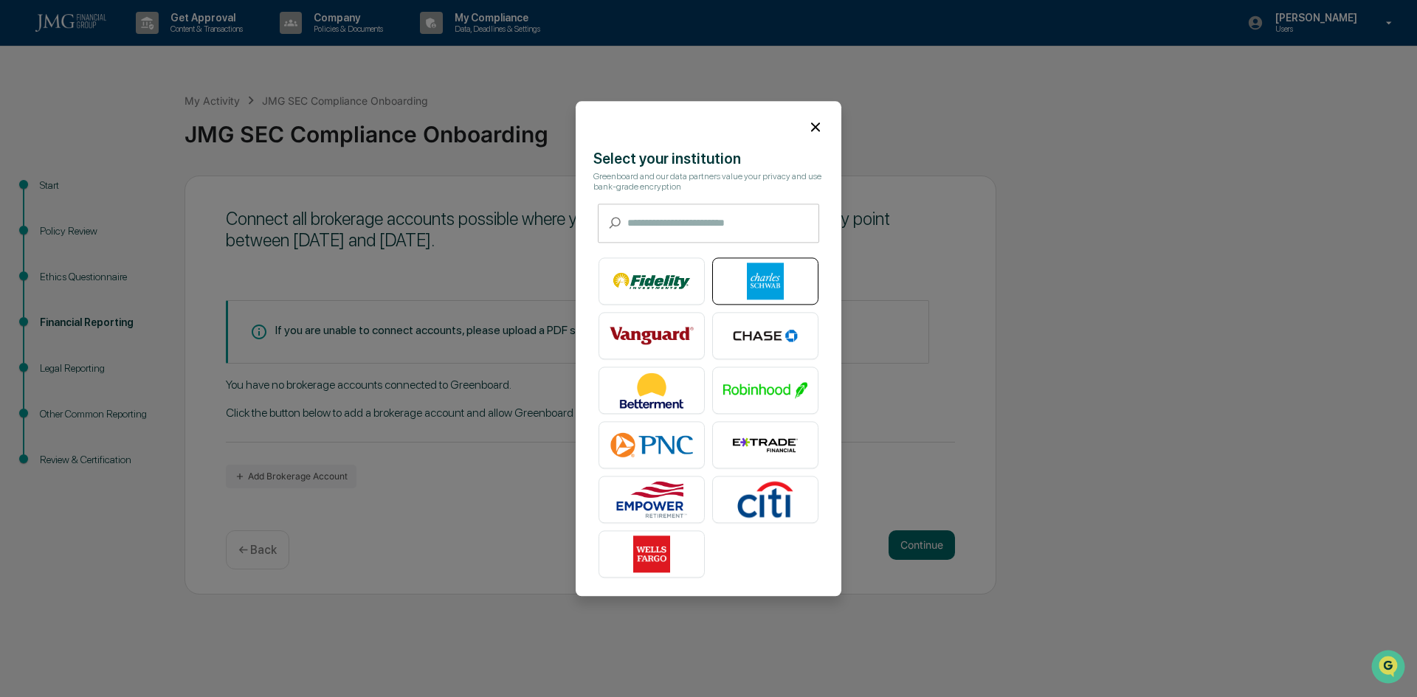
click at [739, 270] on img at bounding box center [765, 281] width 84 height 37
click at [811, 116] on div at bounding box center [709, 121] width 266 height 40
click at [813, 119] on icon at bounding box center [815, 127] width 16 height 16
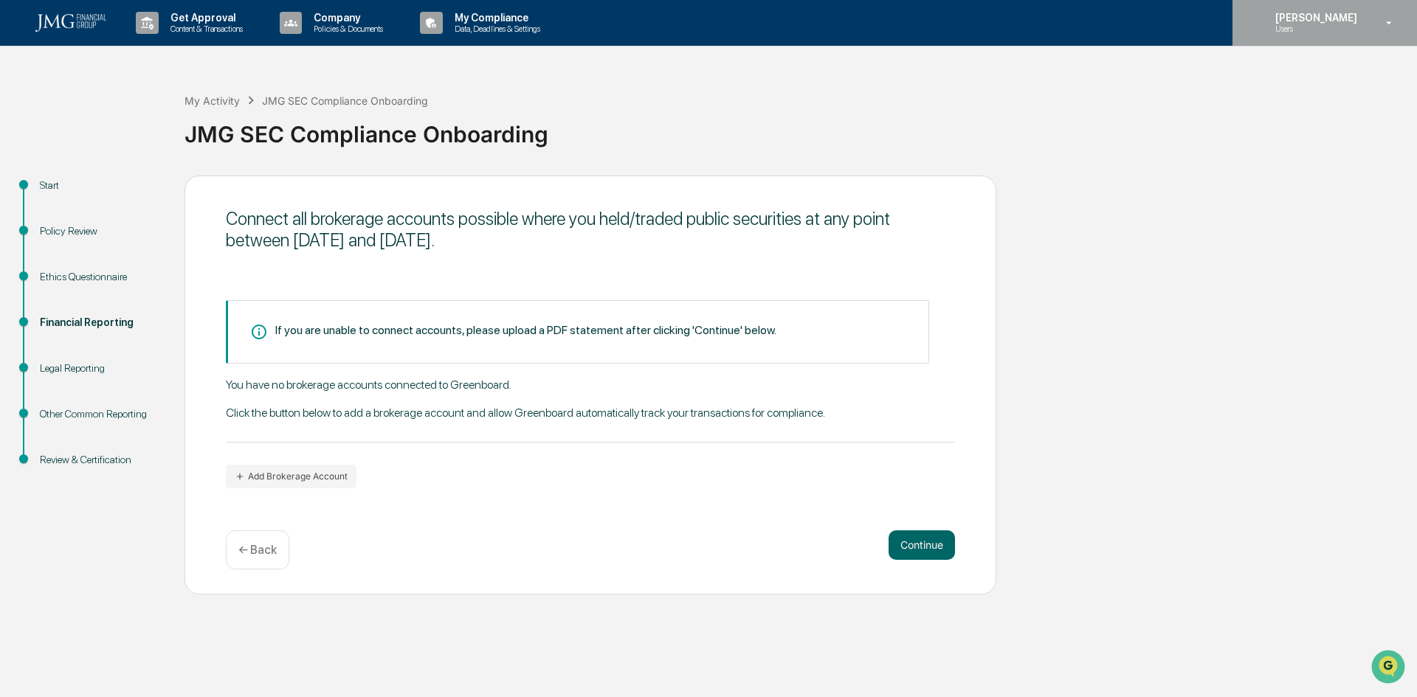
click at [1342, 22] on p "[PERSON_NAME]" at bounding box center [1314, 18] width 101 height 12
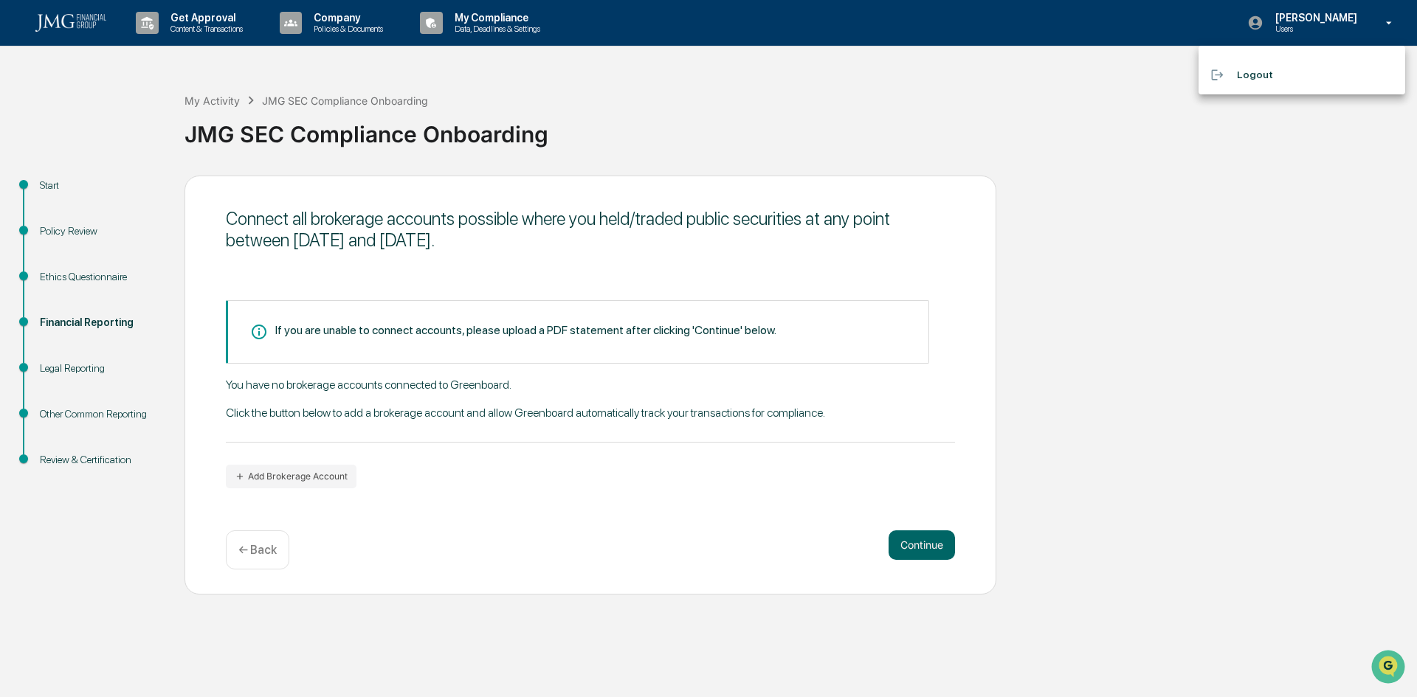
click at [1284, 72] on li "Logout" at bounding box center [1302, 74] width 207 height 27
